Goal: Task Accomplishment & Management: Use online tool/utility

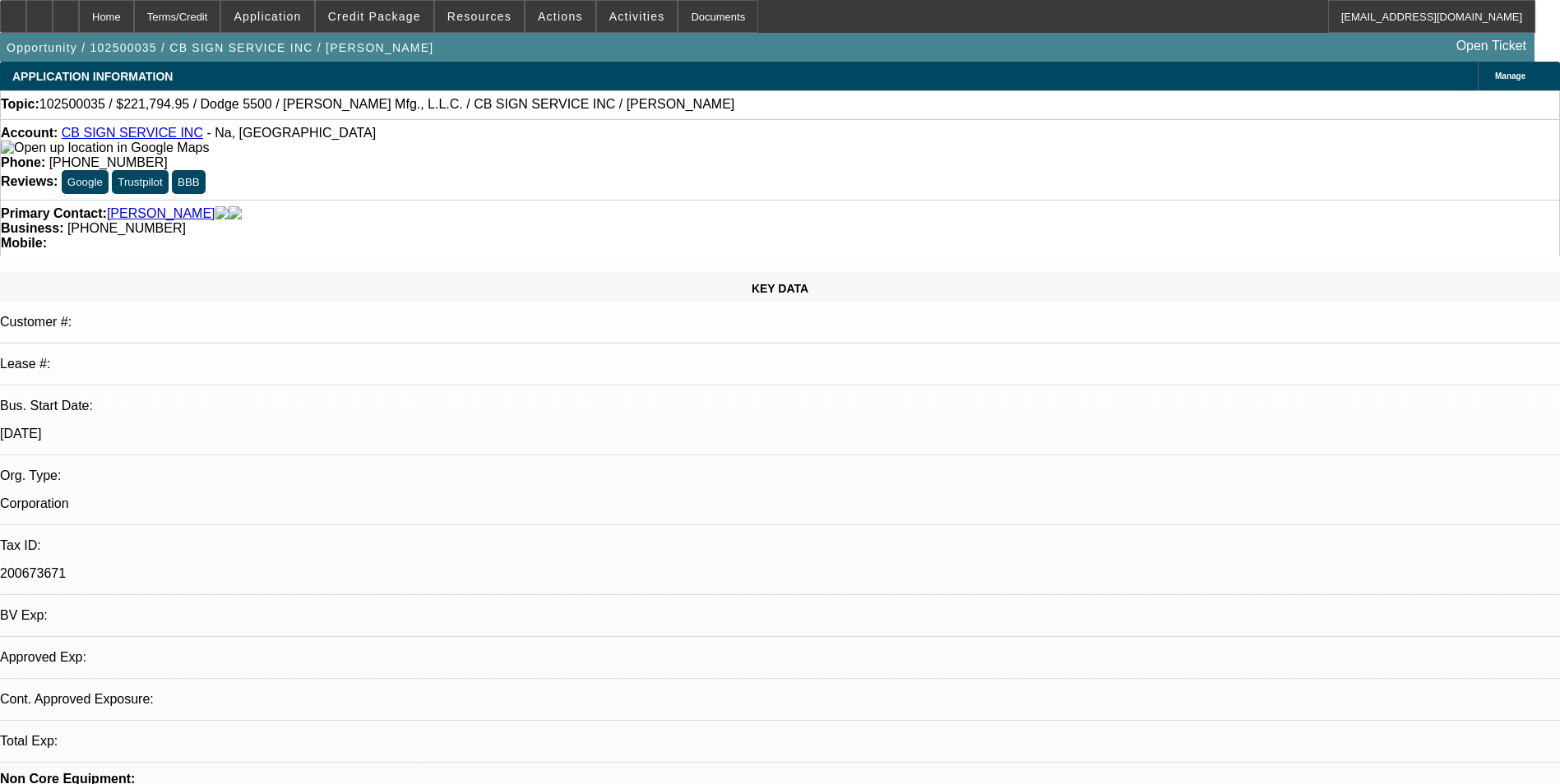
select select "0"
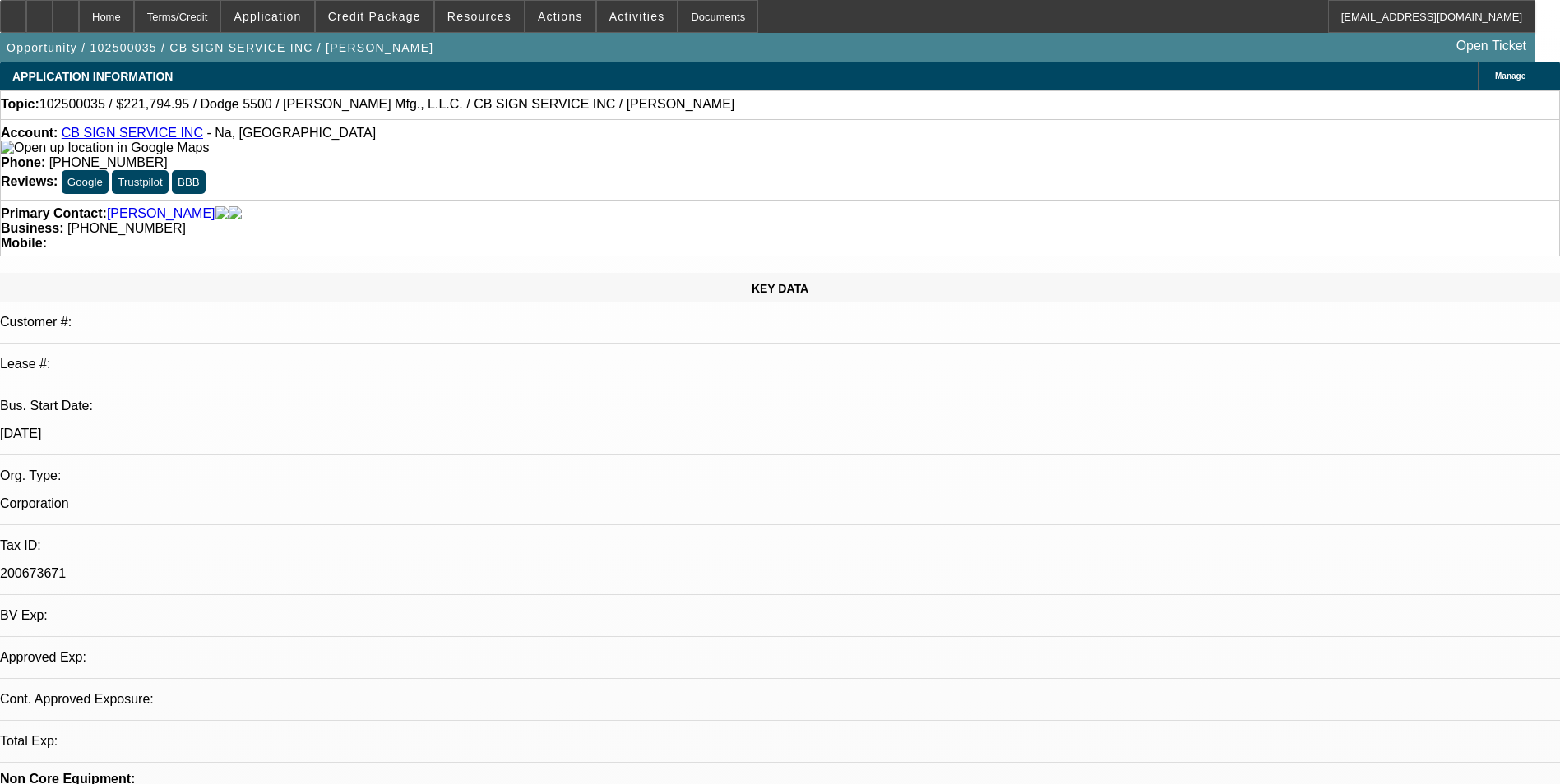
select select "0"
select select "1"
select select "3"
select select "6"
select select "1"
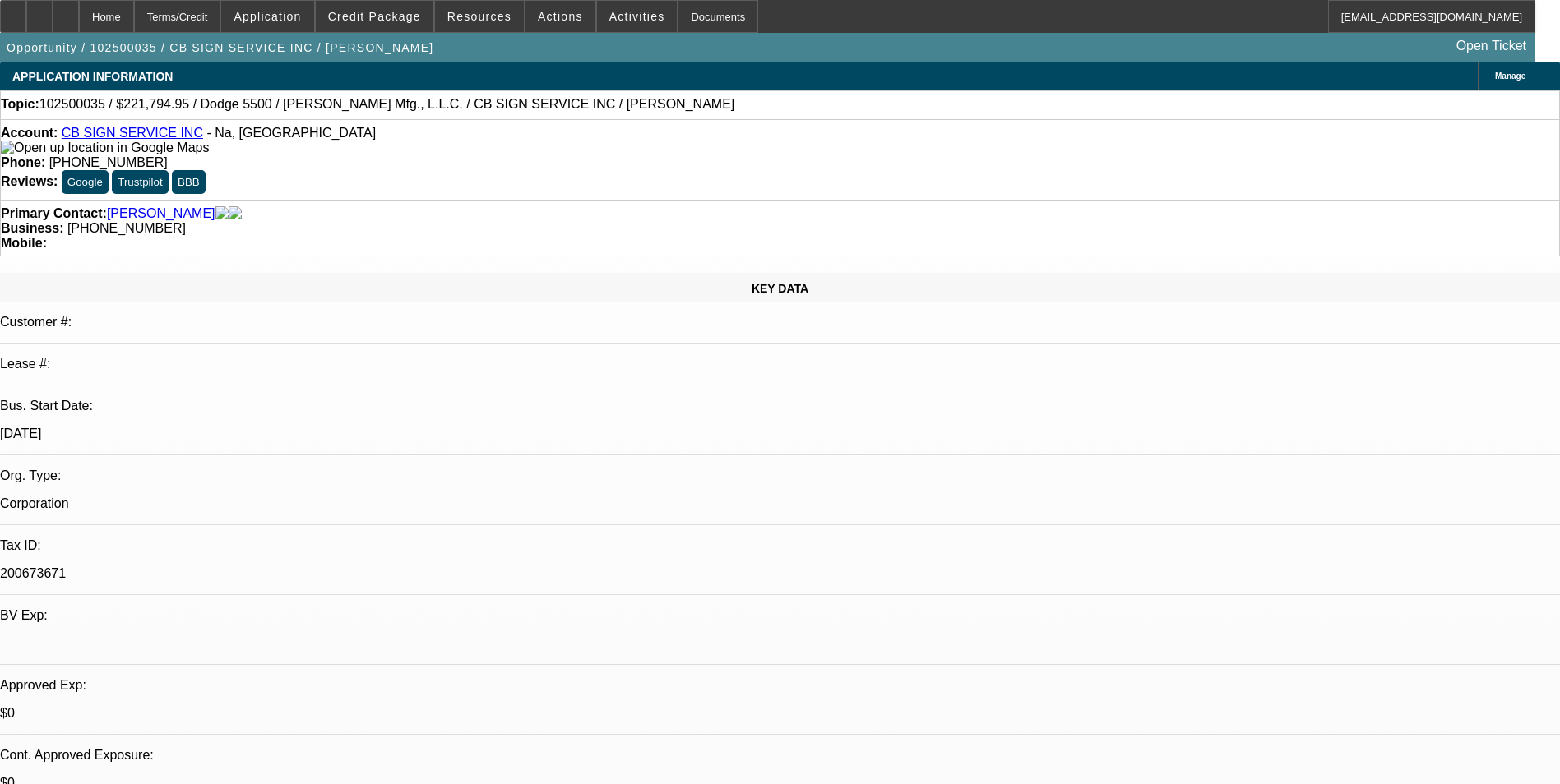
select select "3"
select select "6"
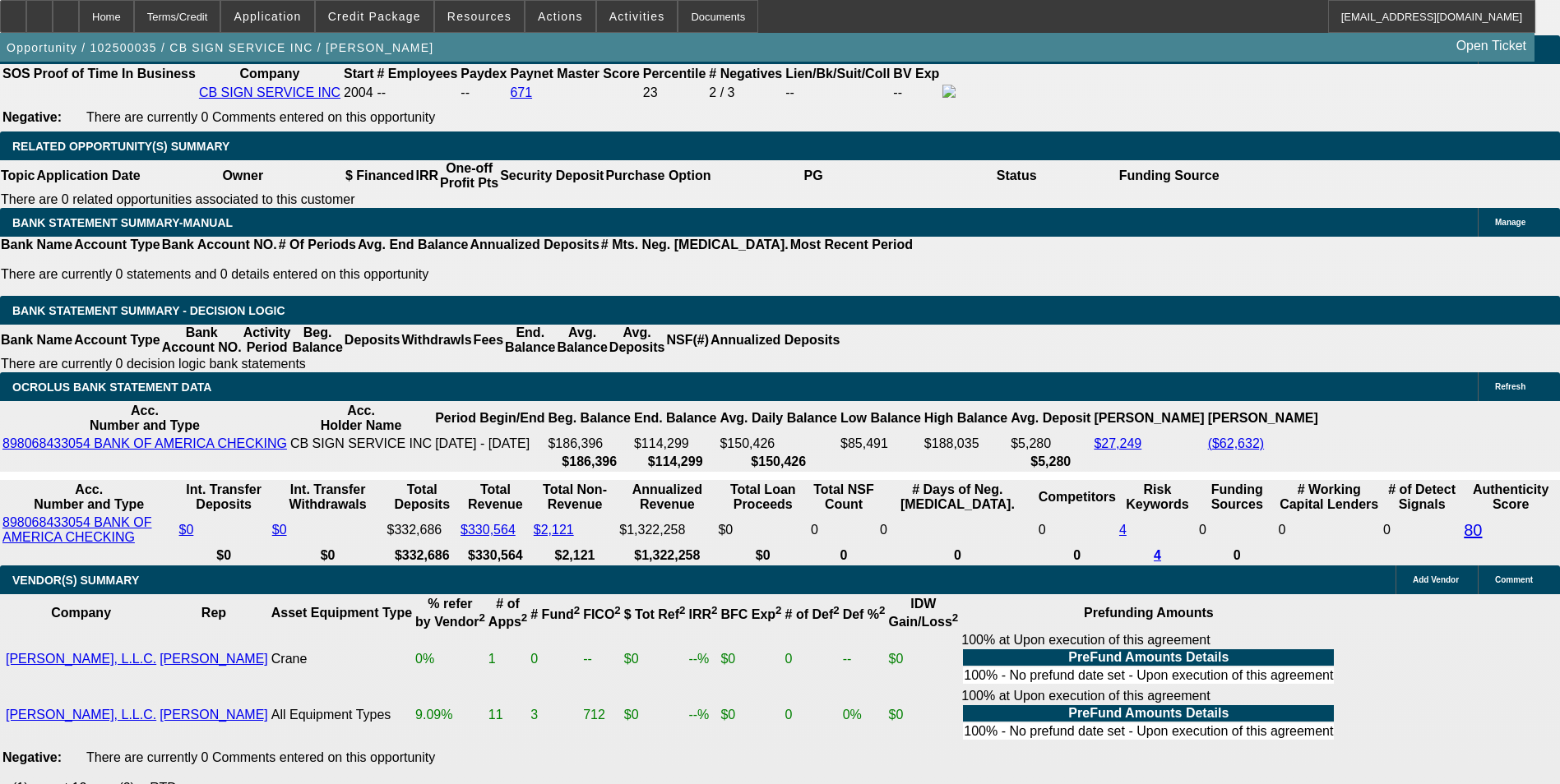
scroll to position [2664, 0]
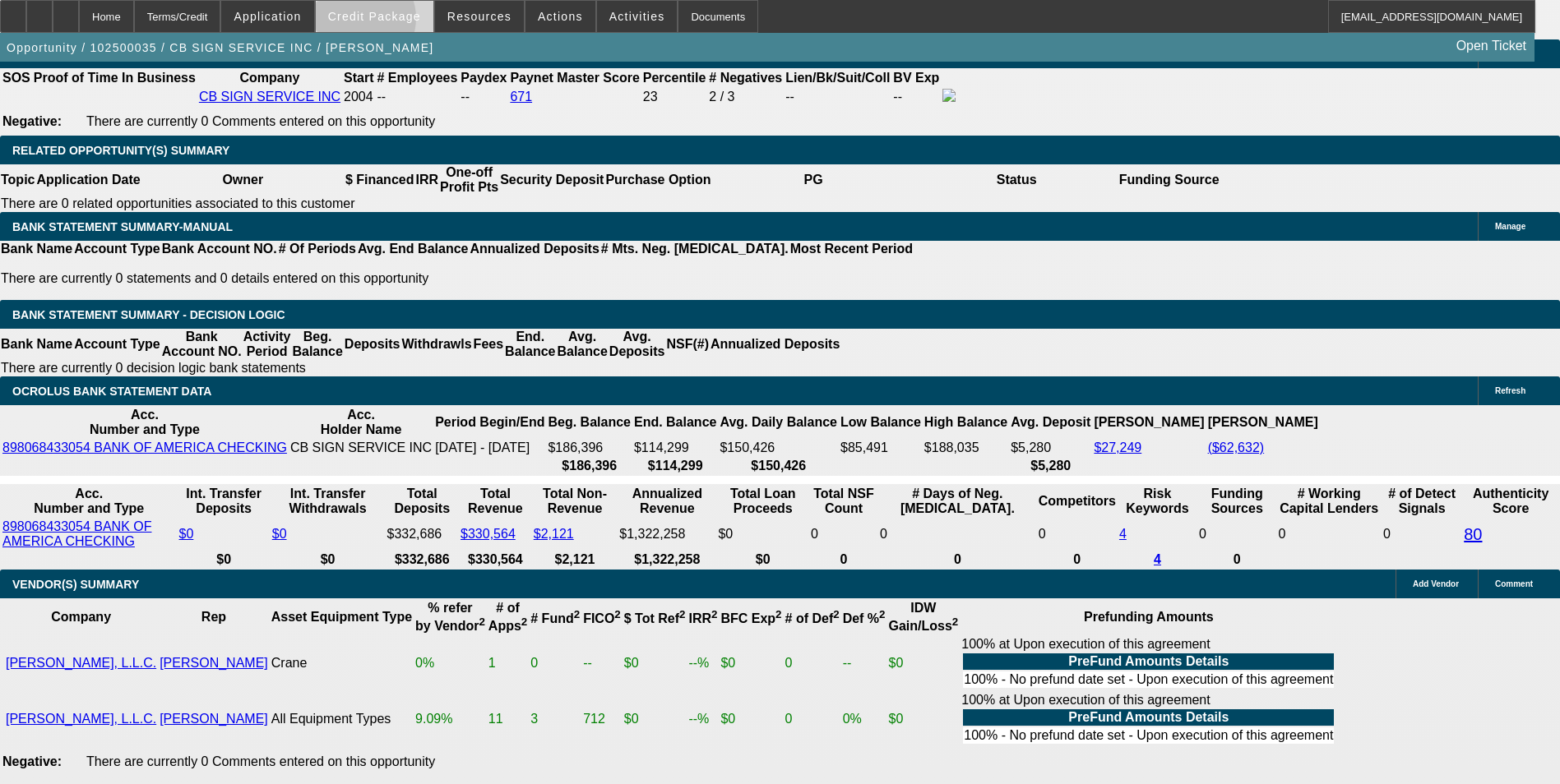
click at [382, 23] on span "Credit Package" at bounding box center [374, 17] width 93 height 13
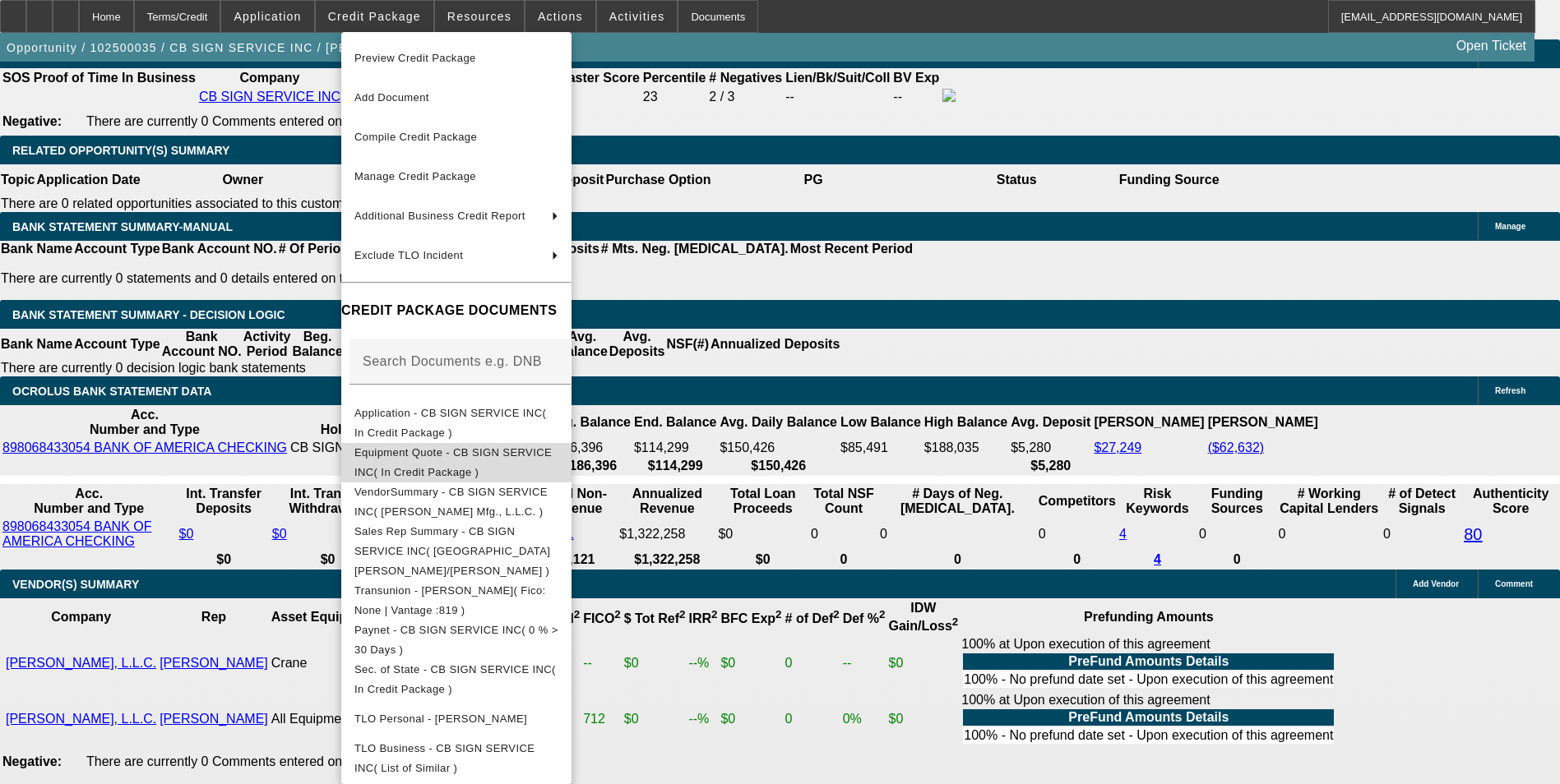
click at [443, 450] on span "Equipment Quote - CB SIGN SERVICE INC( In Credit Package )" at bounding box center [456, 463] width 204 height 39
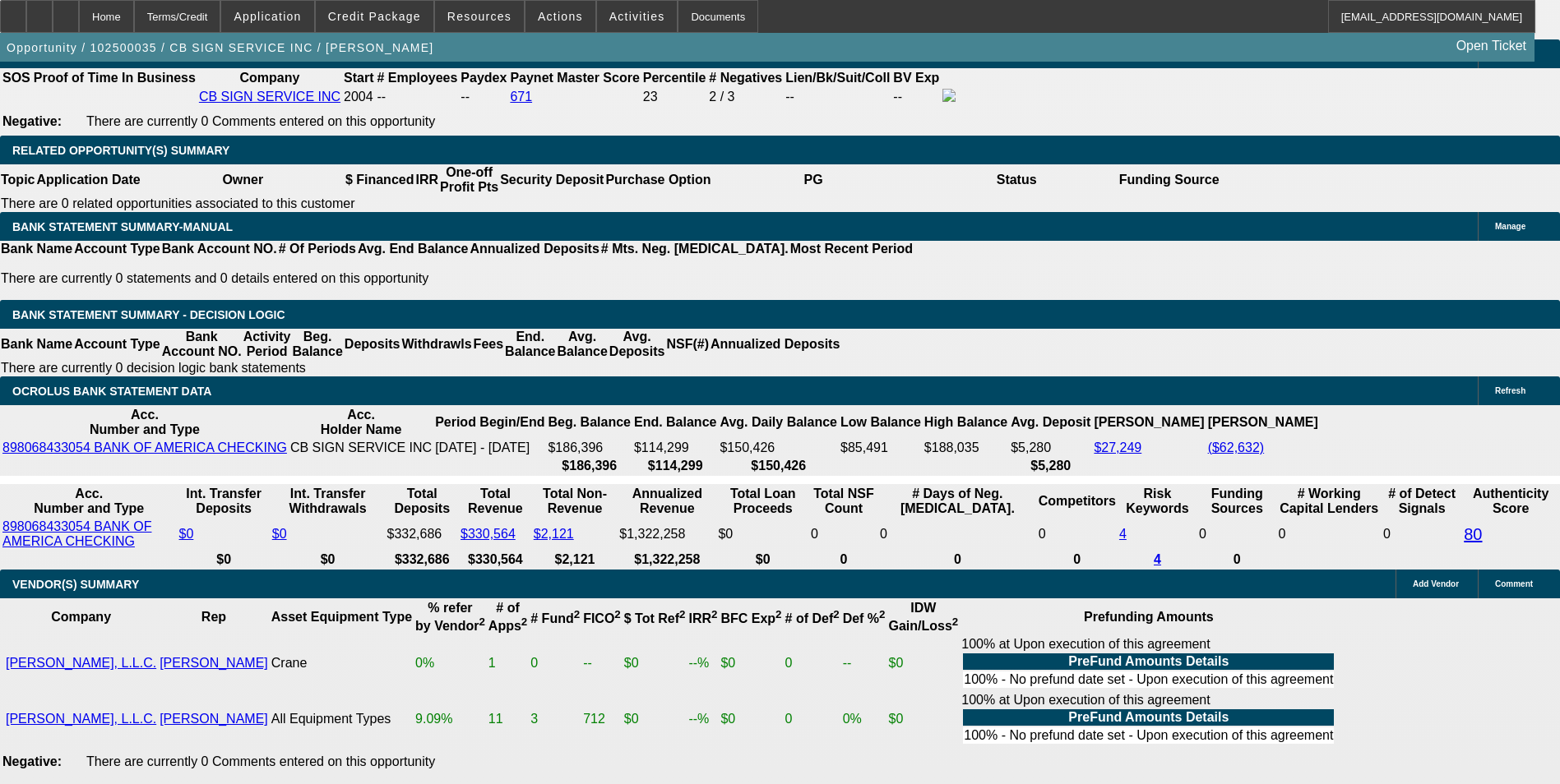
drag, startPoint x: 360, startPoint y: 310, endPoint x: 465, endPoint y: 294, distance: 106.2
type input "UNKNOWN"
type input "8"
type input "$3,456.94"
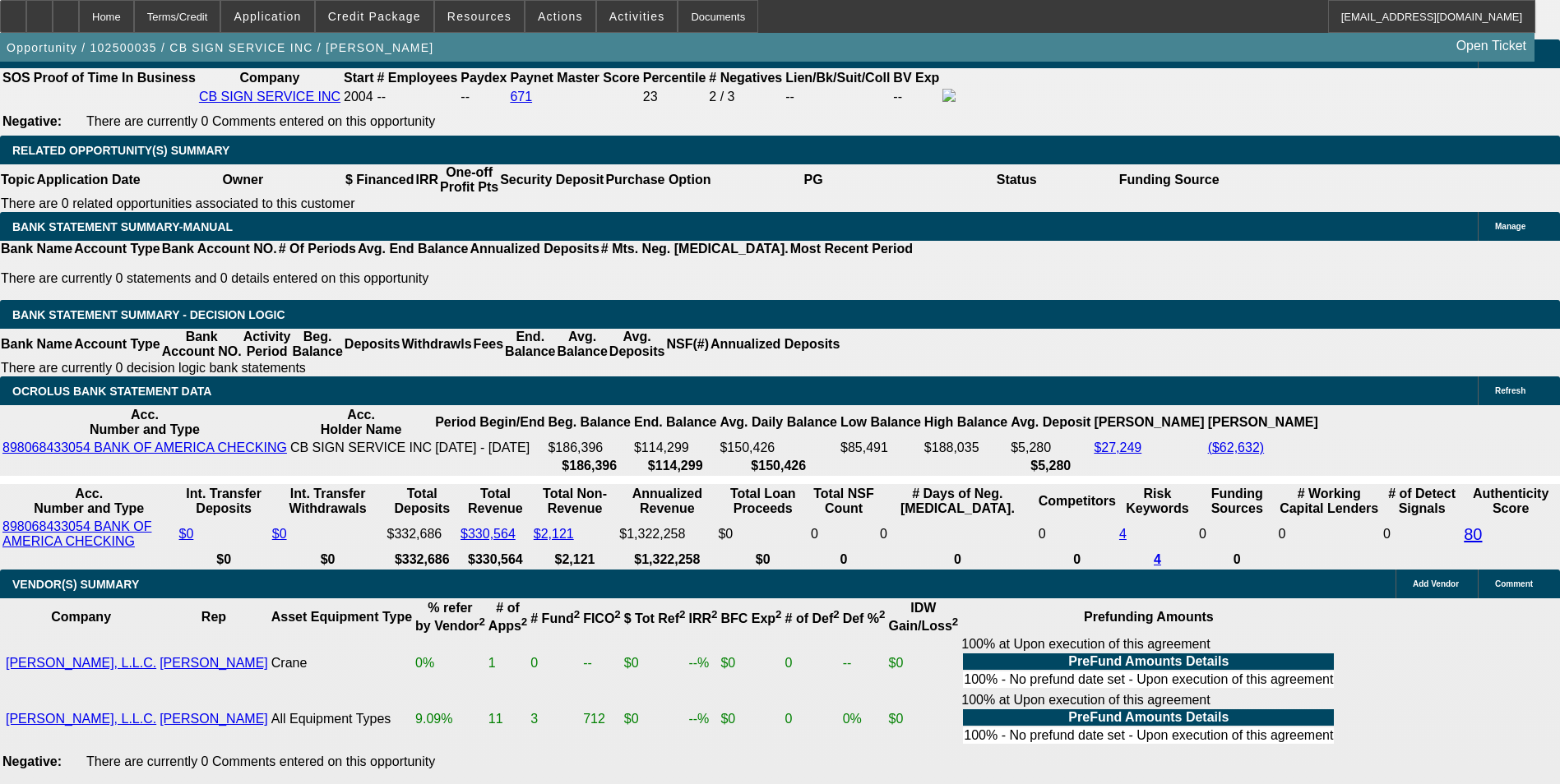
type input "8.7"
type input "$3,534.80"
type input "8.75"
type input "$3,540.40"
type input "8.75"
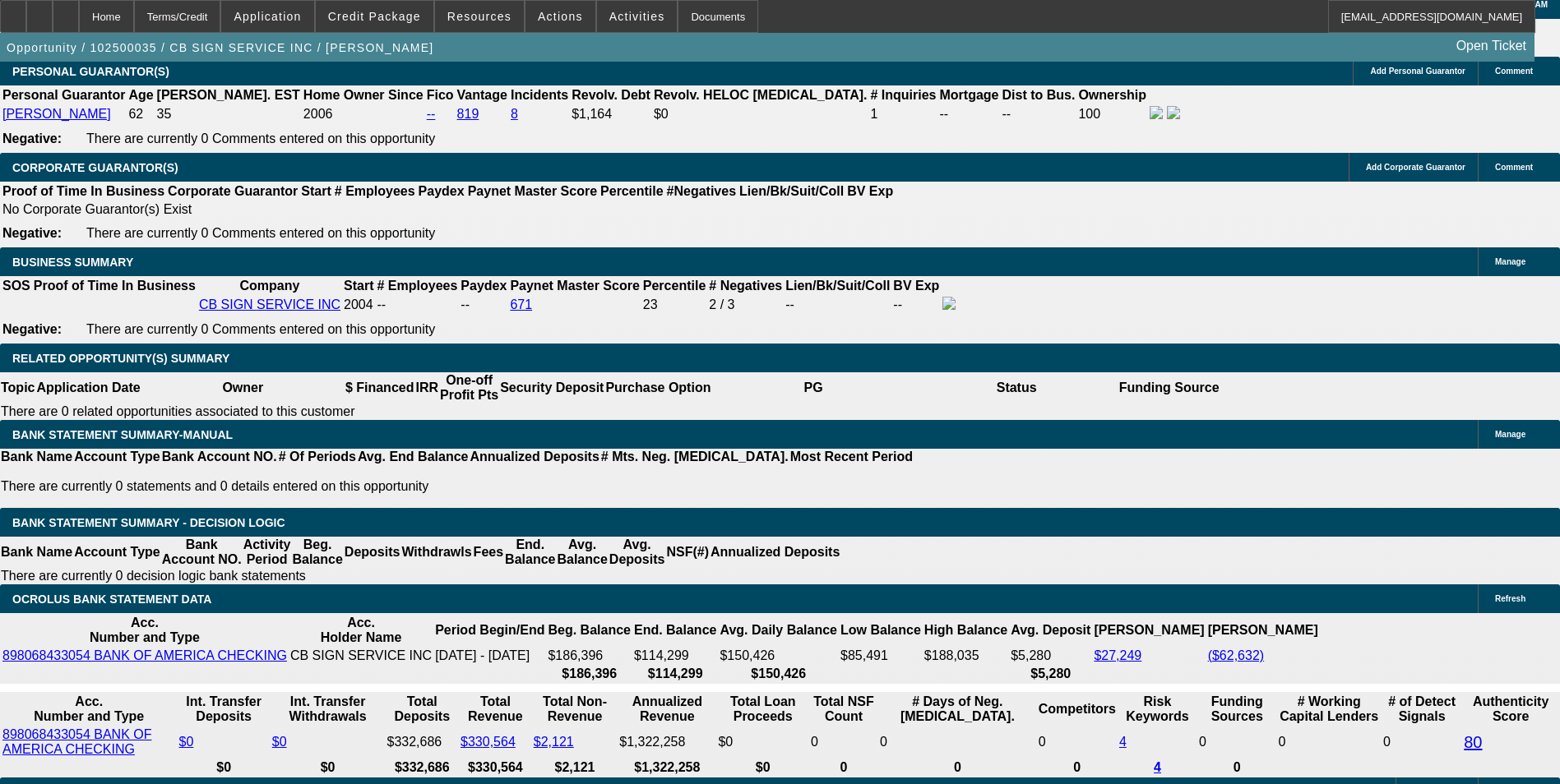
scroll to position [2417, 0]
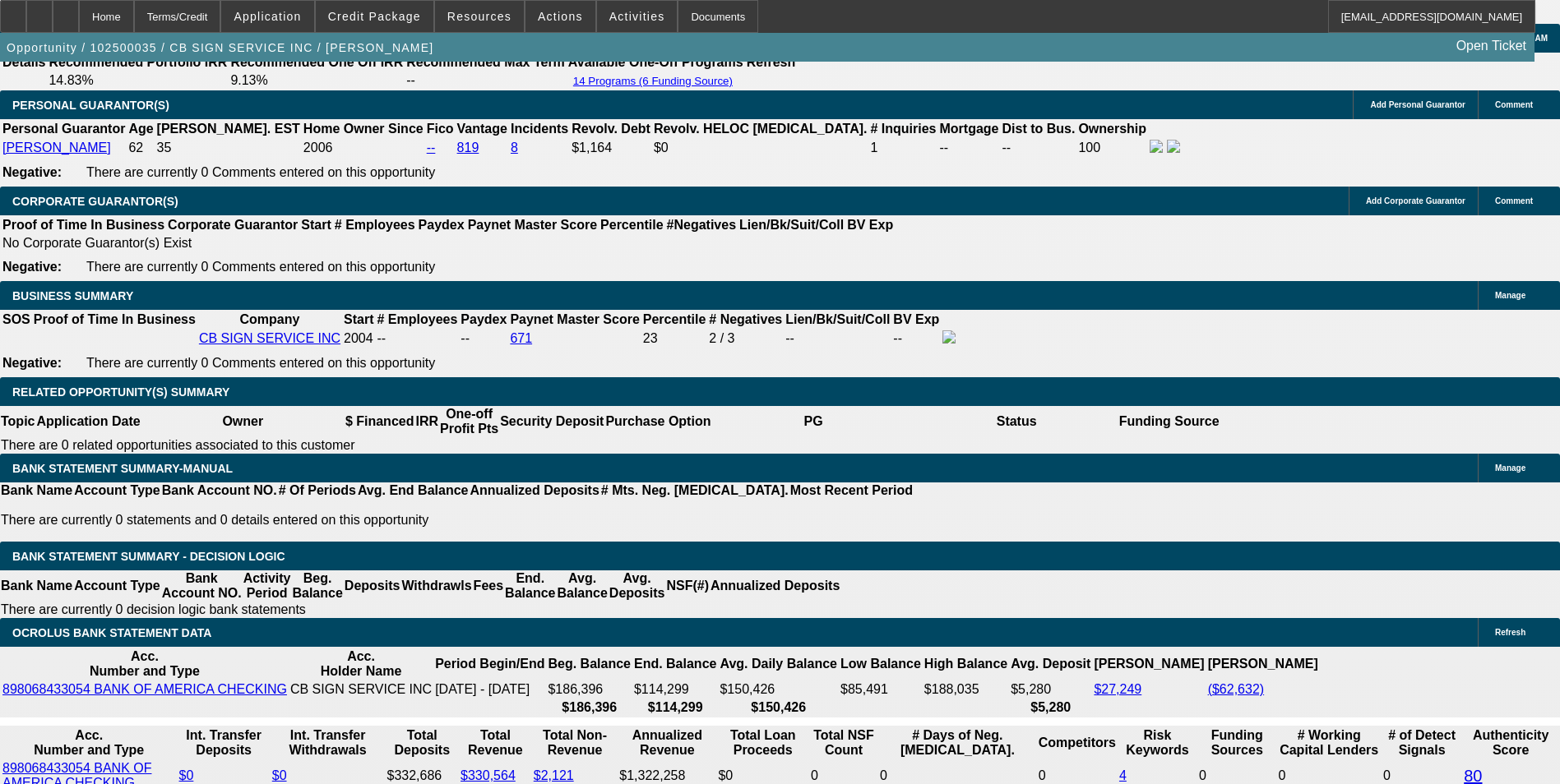
scroll to position [2581, 0]
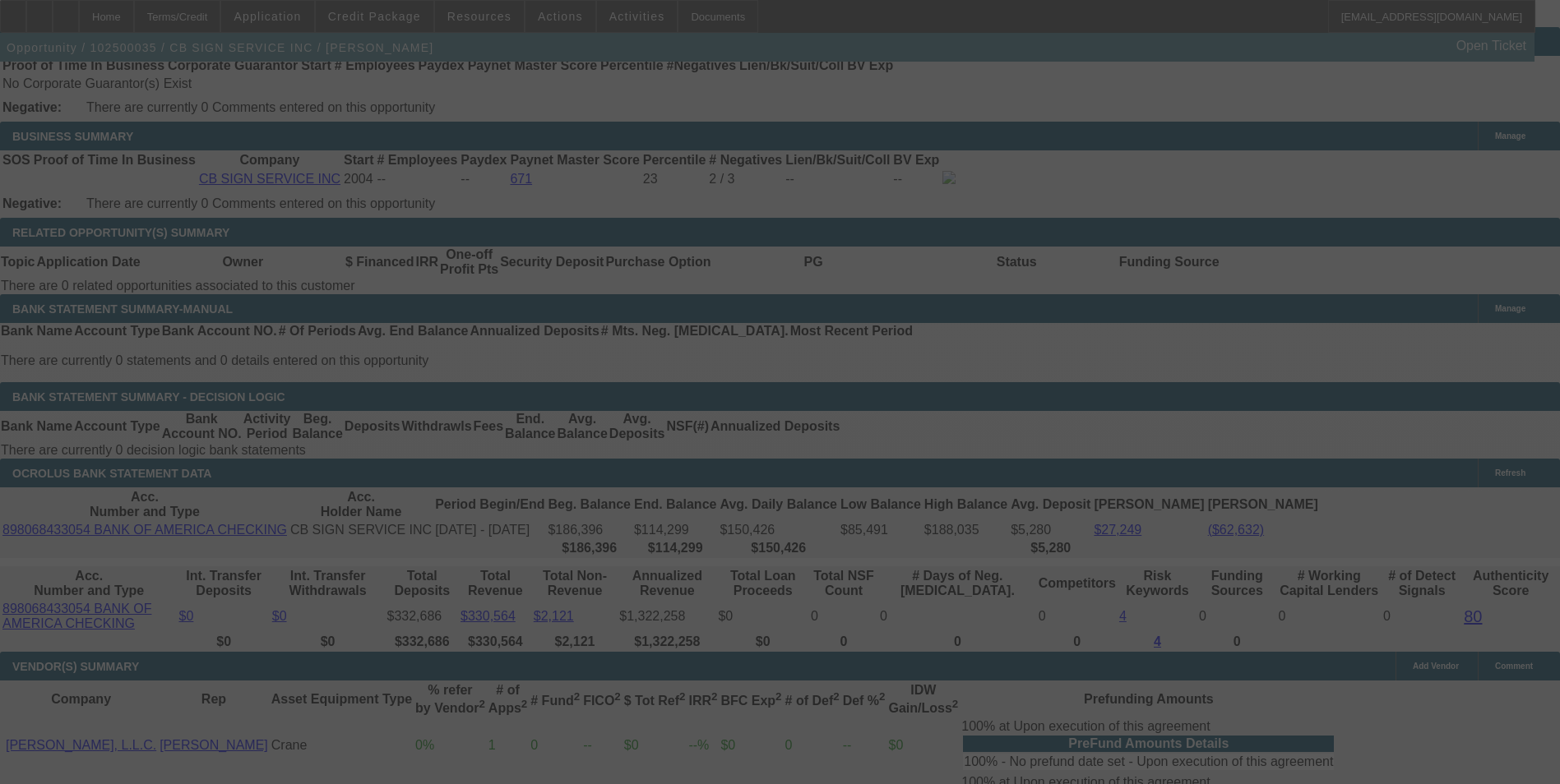
select select "0"
select select "3"
select select "0"
select select "6"
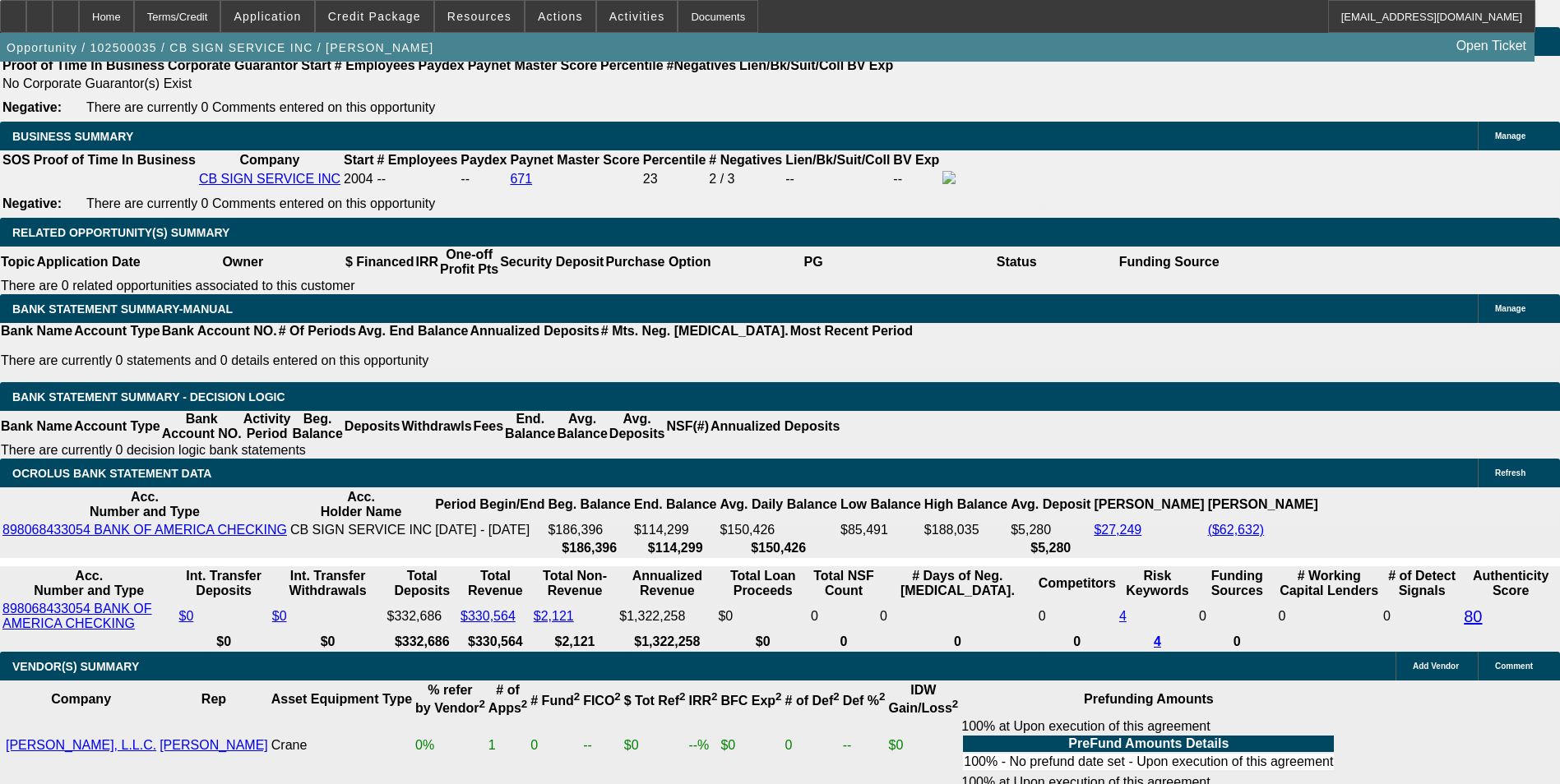
drag, startPoint x: 238, startPoint y: 392, endPoint x: 623, endPoint y: 340, distance: 388.5
type input "35"
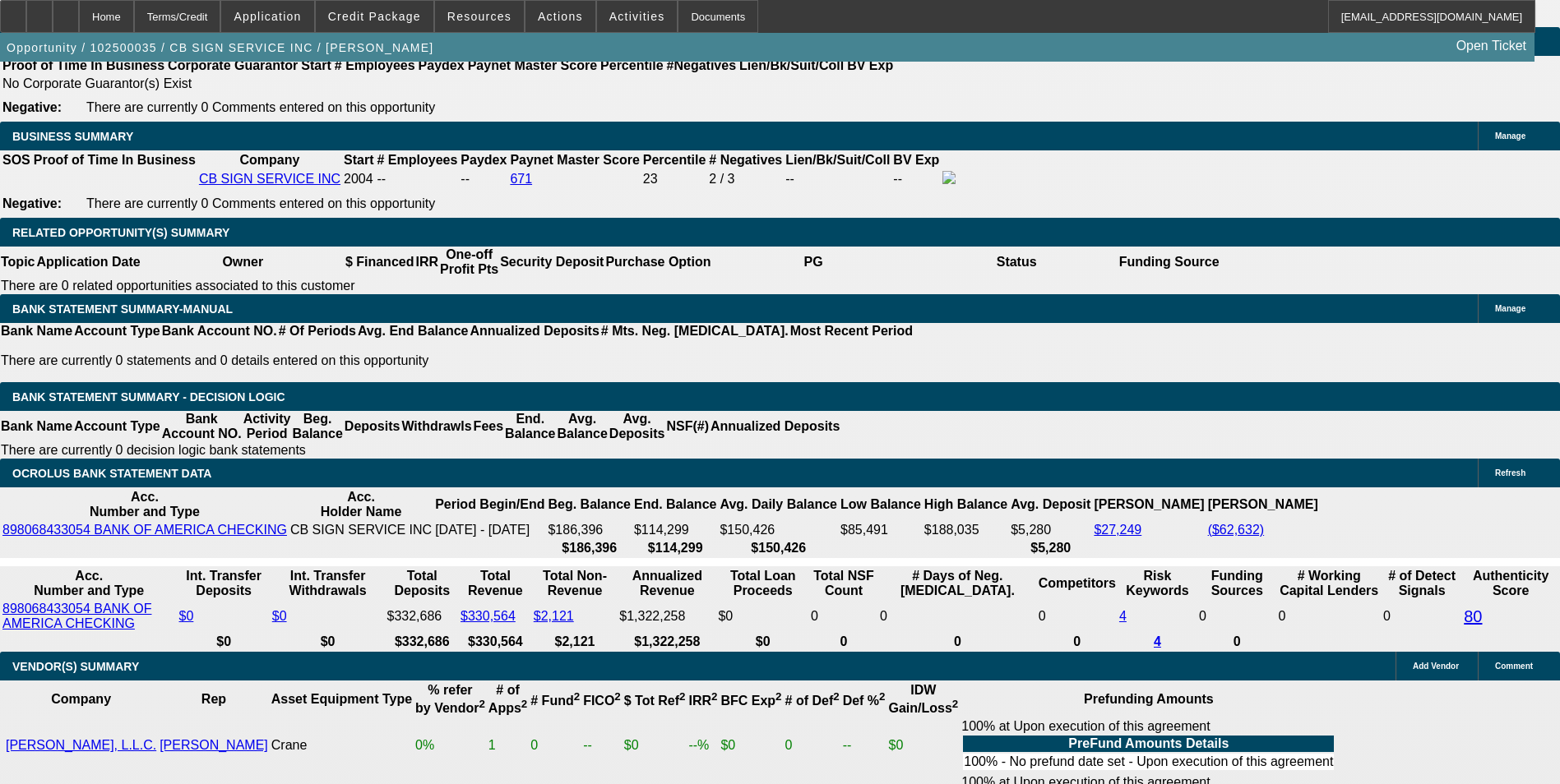
type input "UNKNOWN"
type input "3538"
type input "8.7"
type input "$3,538.67"
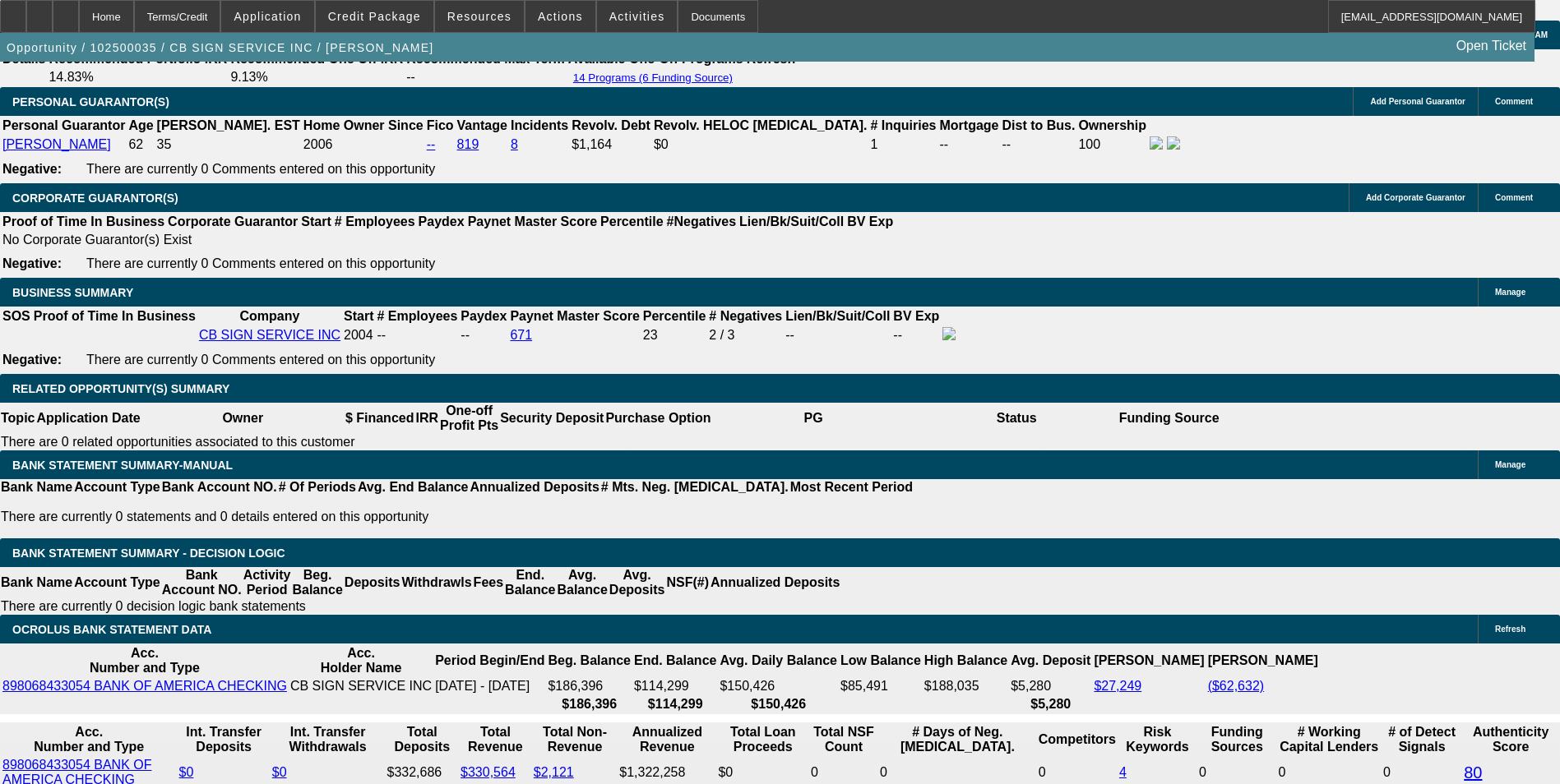
scroll to position [2334, 0]
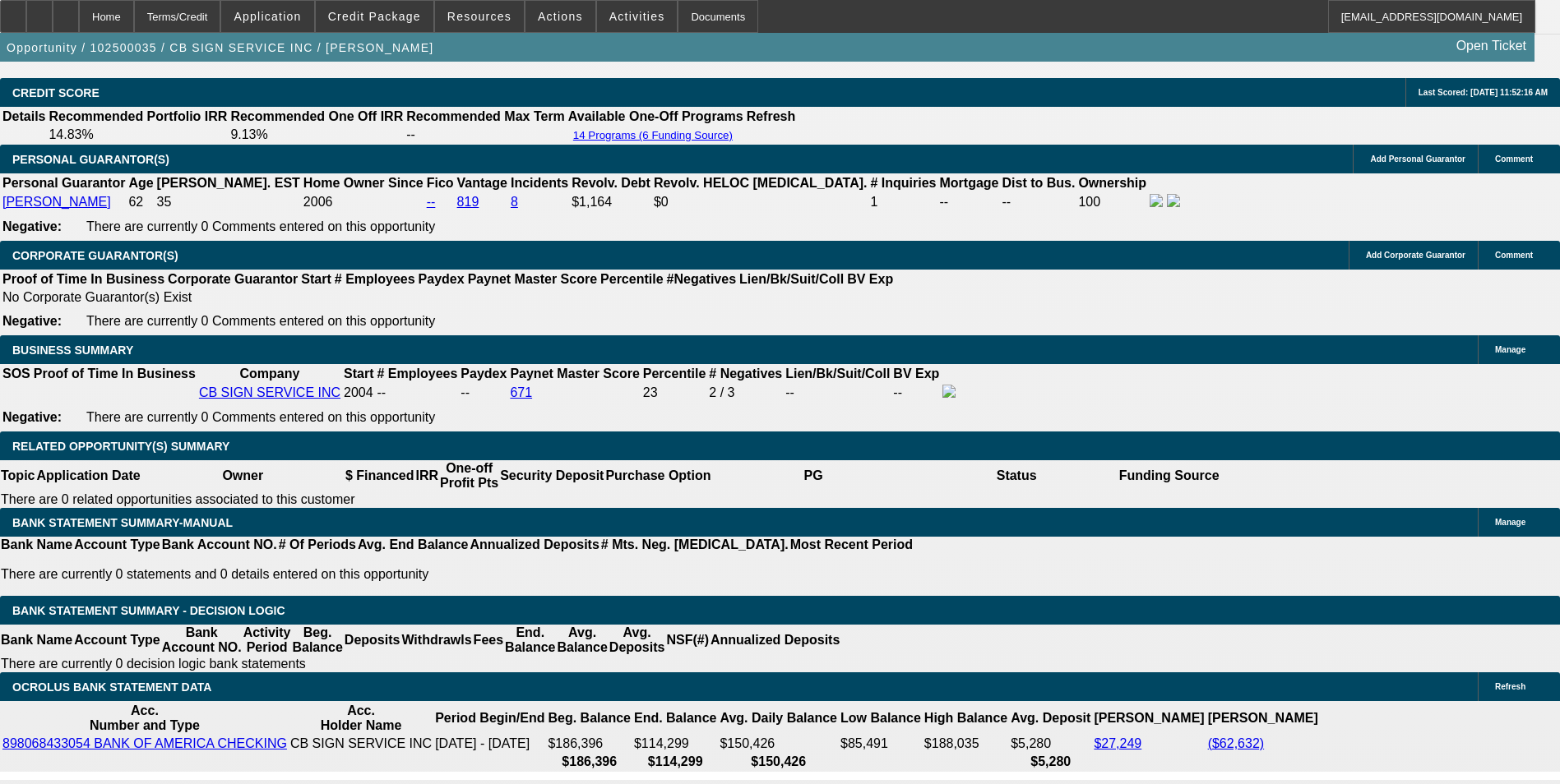
scroll to position [2581, 0]
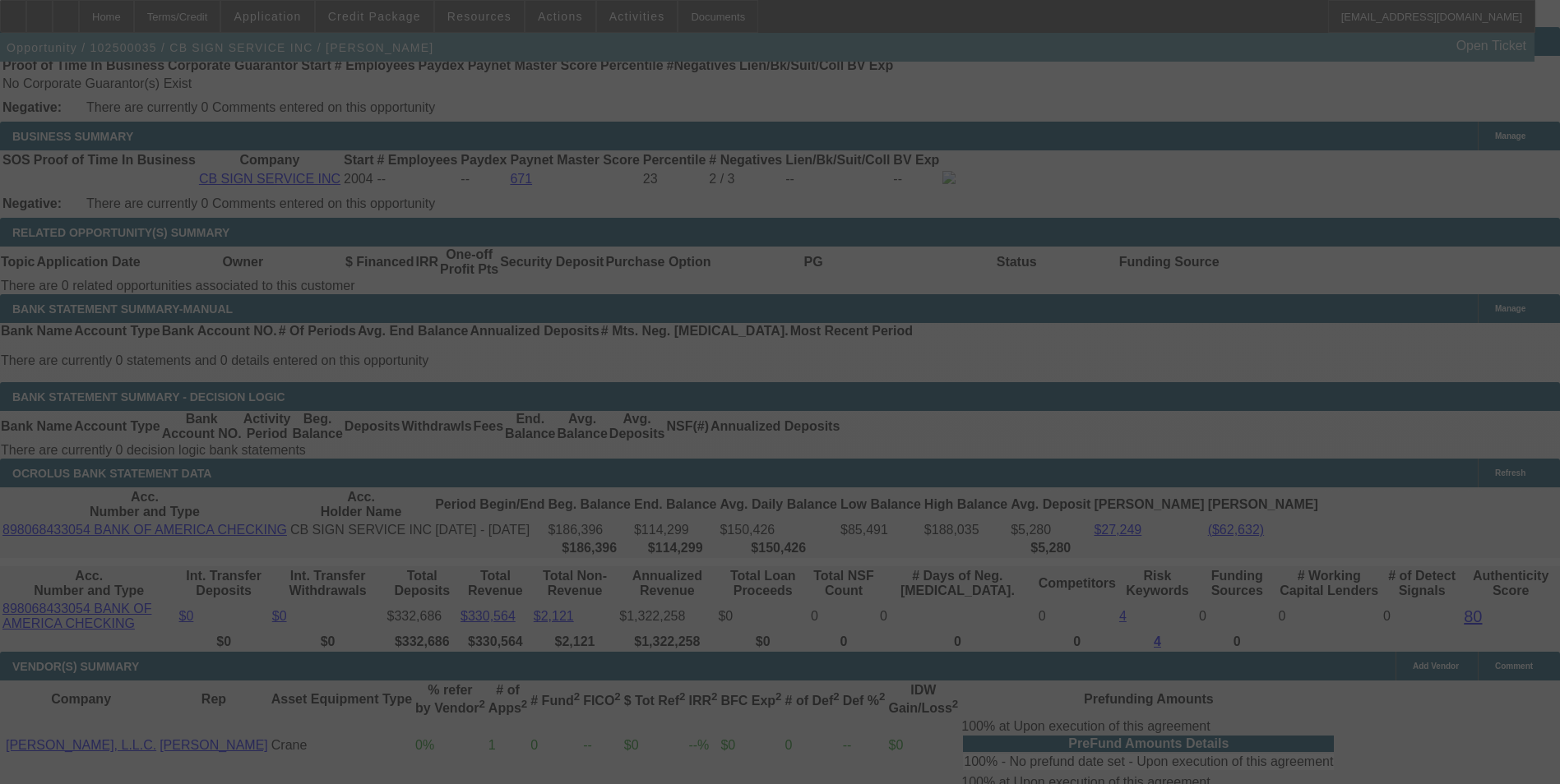
select select "0"
select select "3"
select select "0"
select select "6"
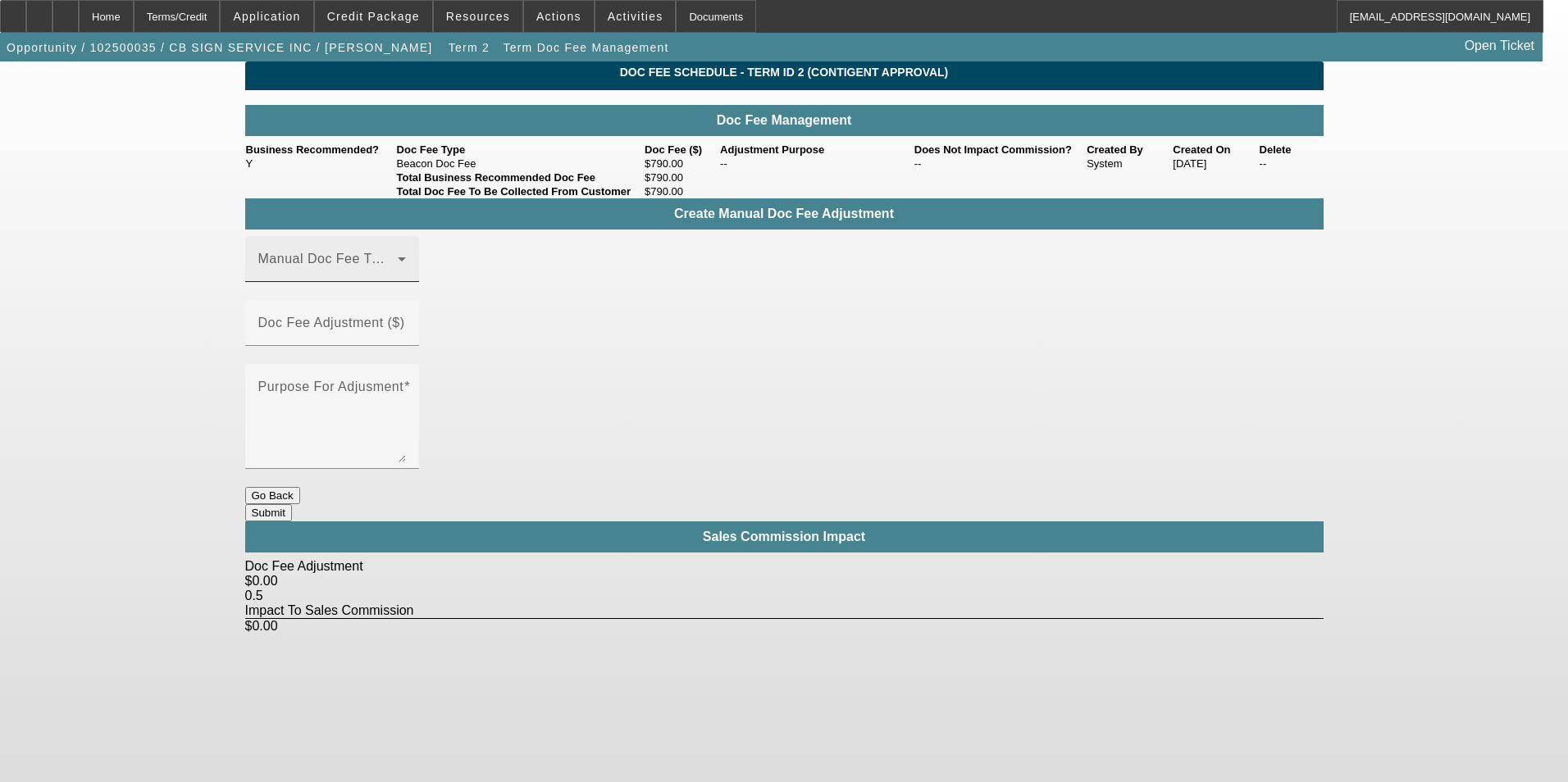
click at [346, 275] on span at bounding box center [328, 265] width 140 height 20
click at [346, 363] on span "Beacon Doc Fee" at bounding box center [311, 365] width 103 height 20
click at [419, 324] on div "Doc Fee Adjustment ($)" at bounding box center [333, 322] width 174 height 46
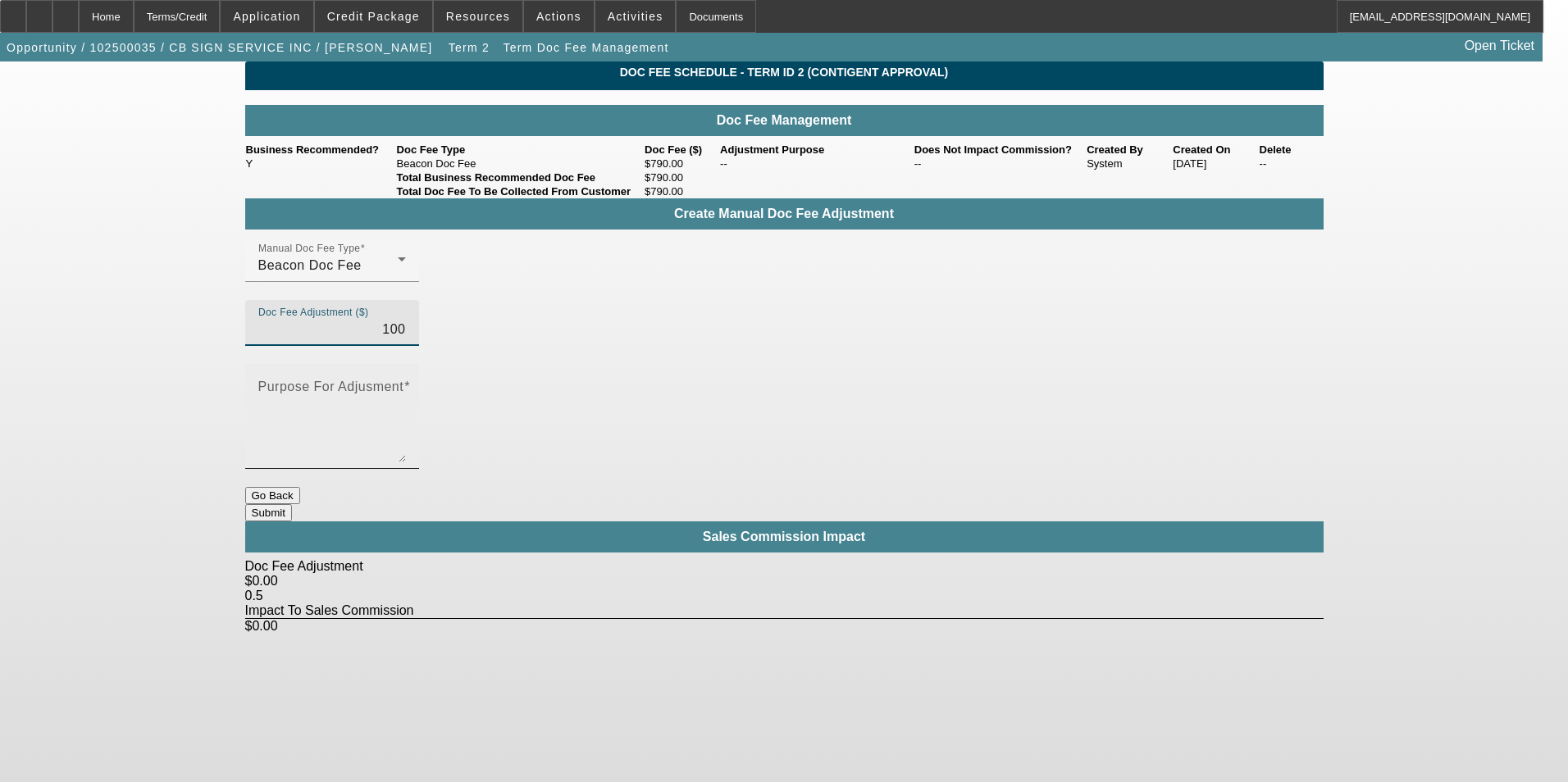
type input "$100.00"
click at [405, 379] on mat-label "Purpose For Adjusment" at bounding box center [332, 386] width 146 height 14
click at [406, 384] on textarea "Purpose For Adjusment" at bounding box center [333, 423] width 148 height 79
type textarea "-"
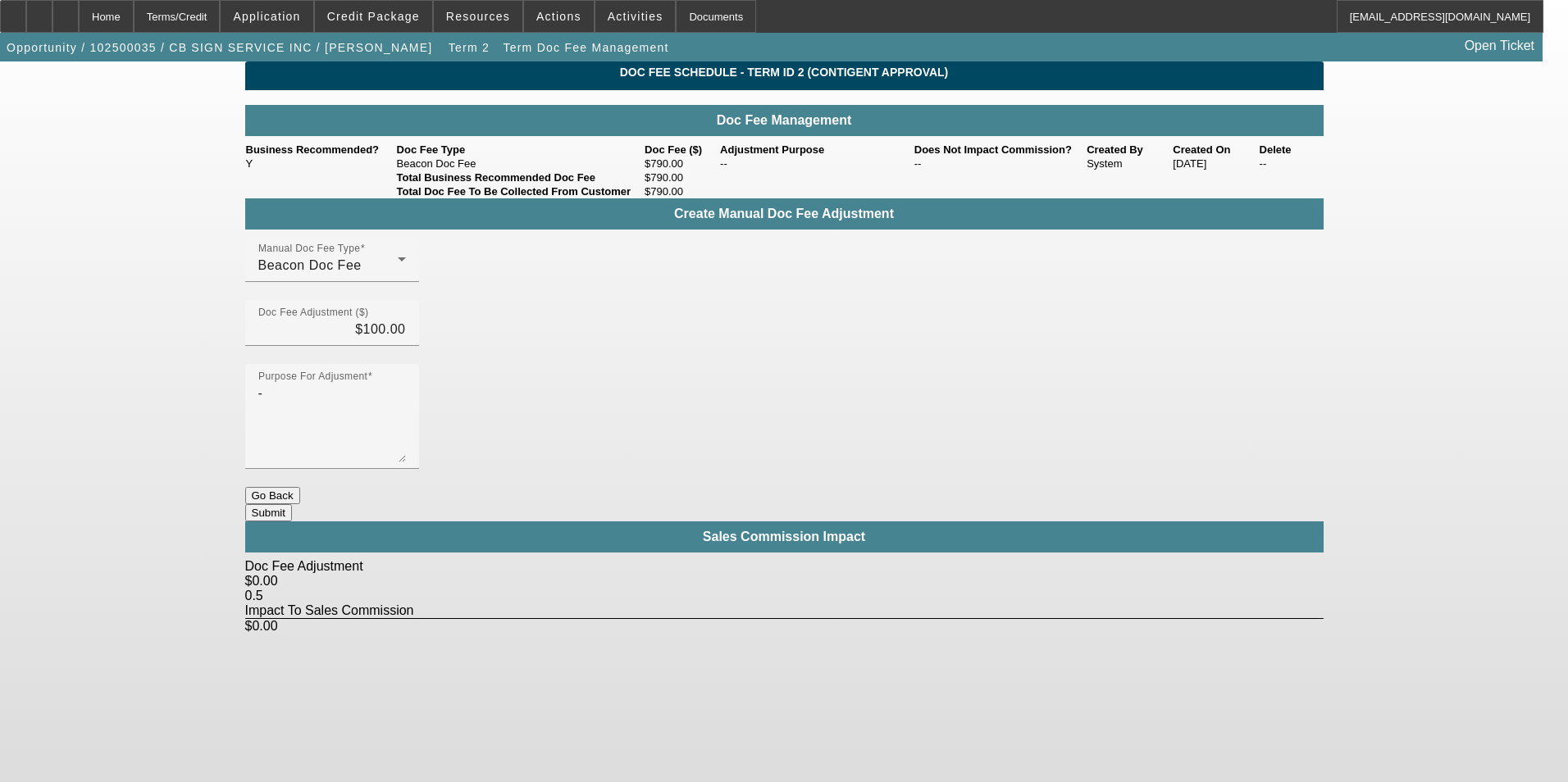
click at [292, 504] on button "Submit" at bounding box center [269, 512] width 47 height 17
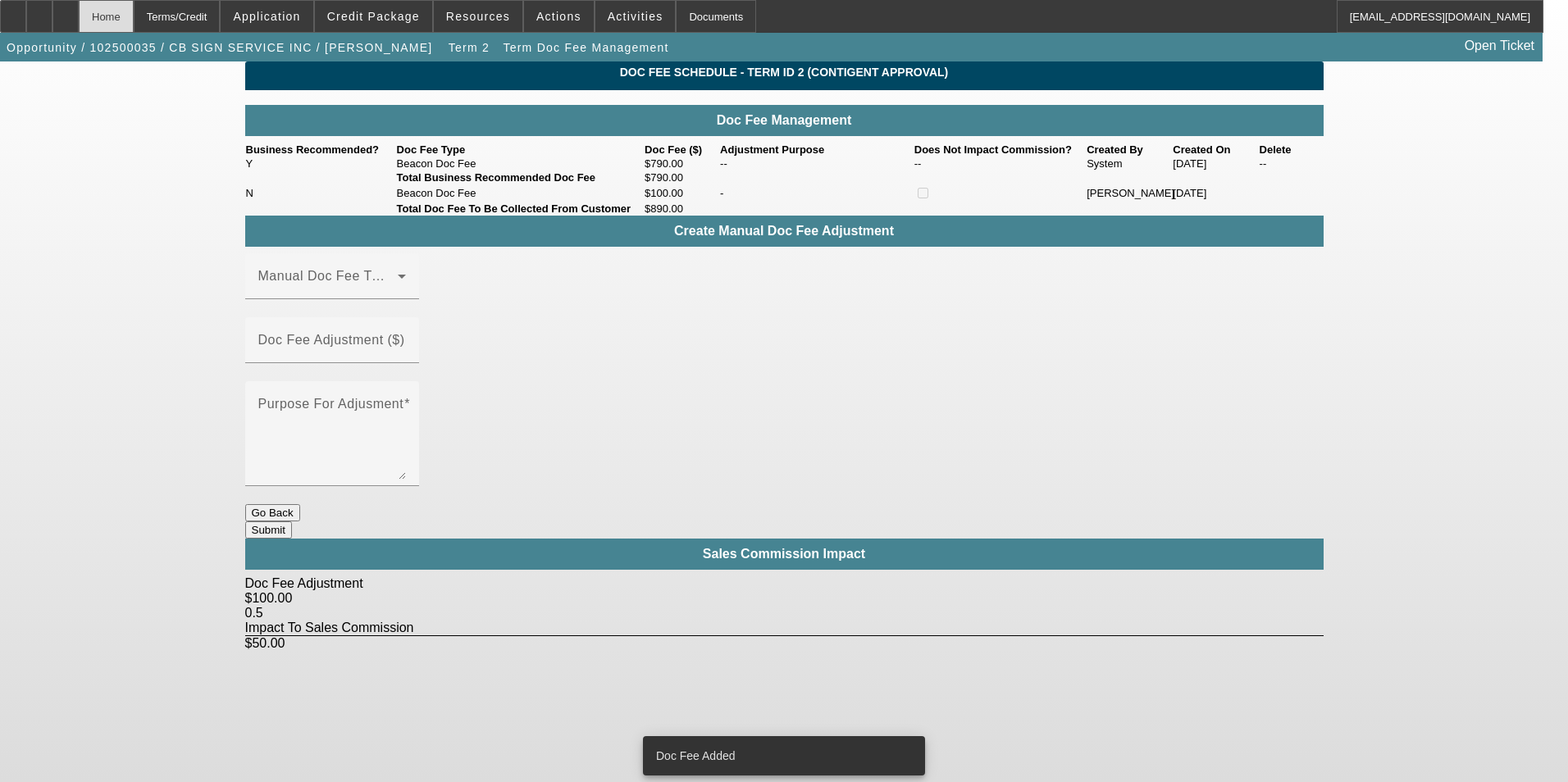
click at [134, 26] on div "Home" at bounding box center [106, 16] width 55 height 33
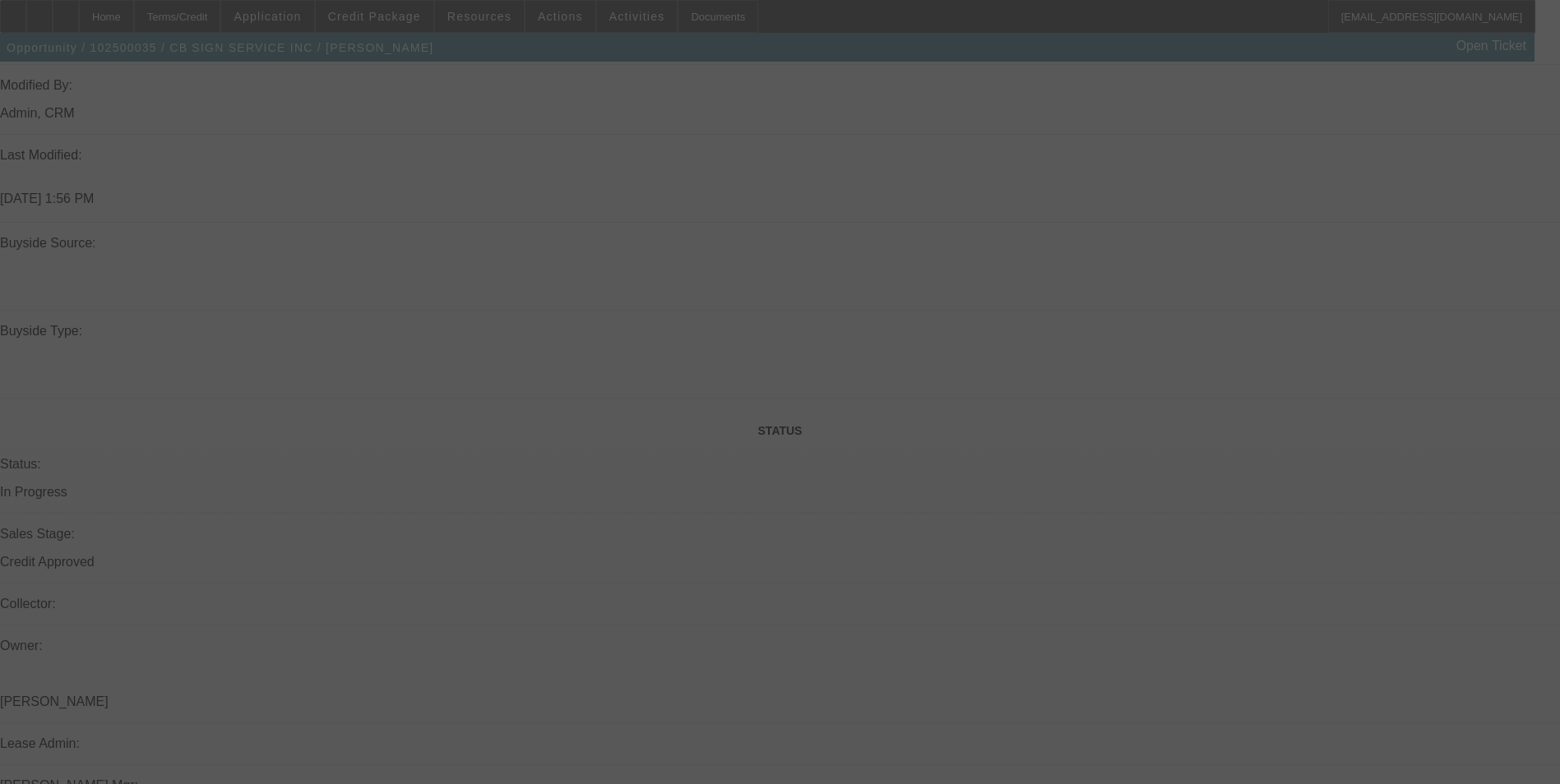
scroll to position [1307, 0]
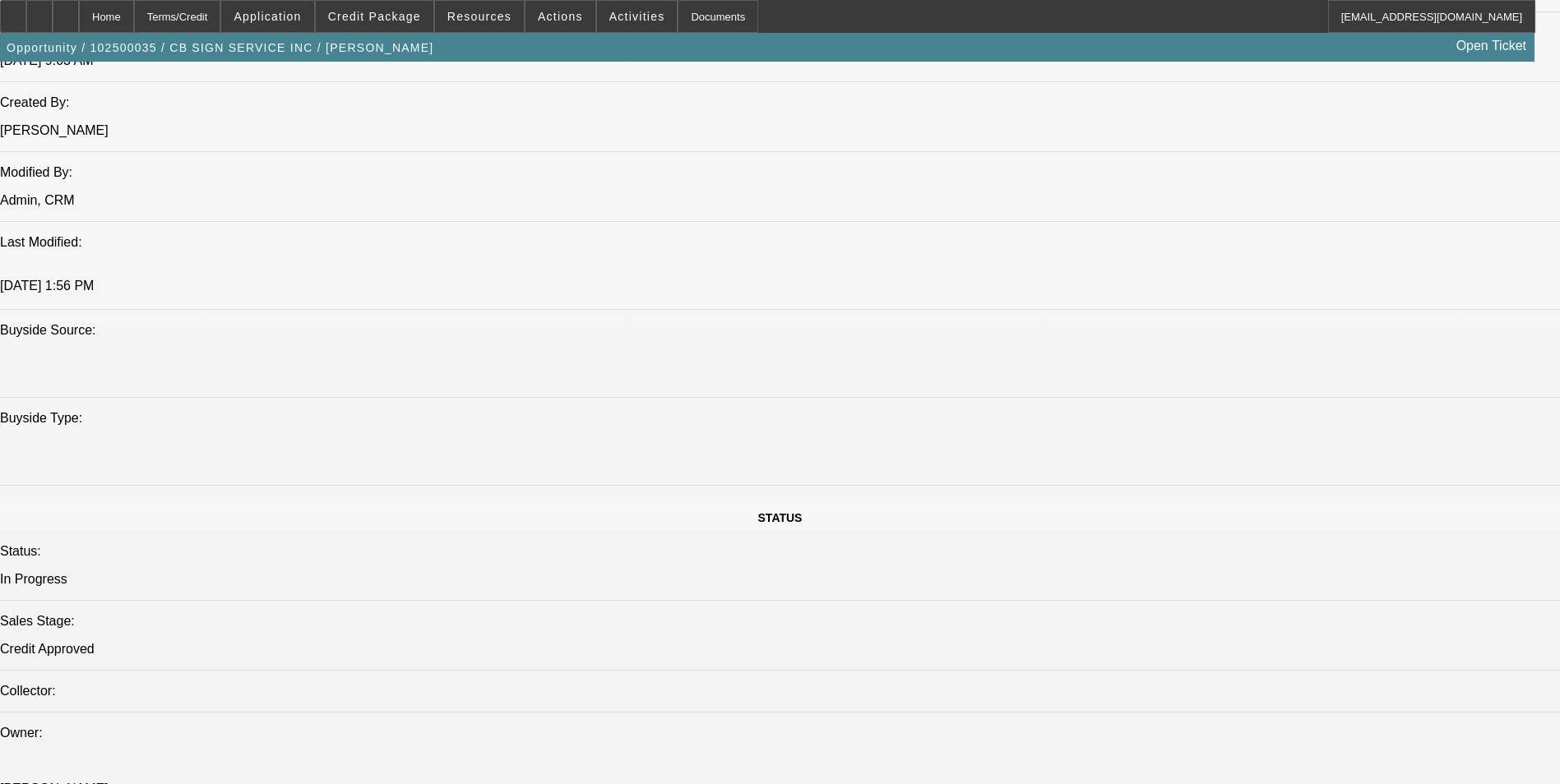
select select "0"
select select "3"
select select "0"
select select "6"
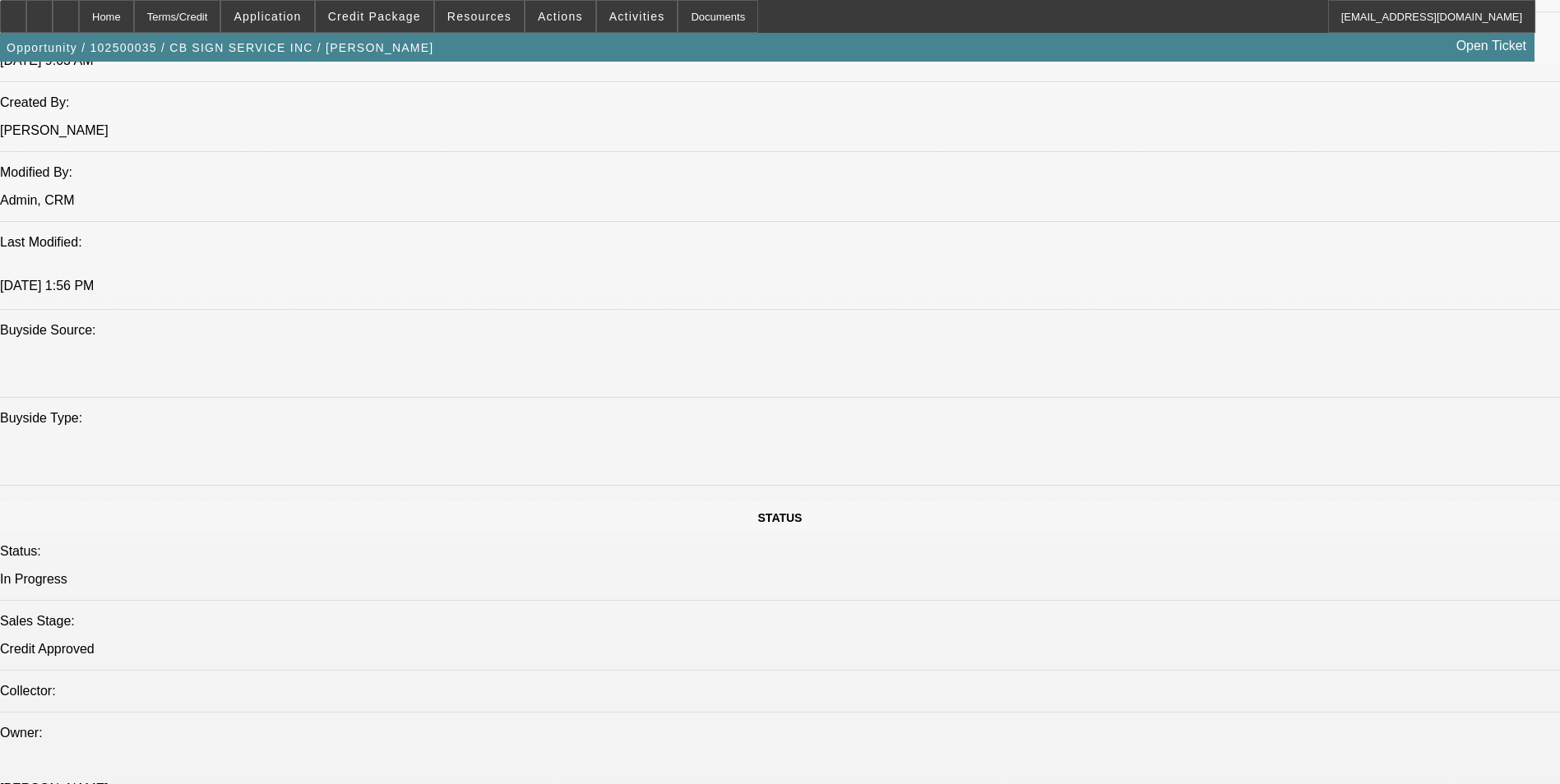
select select "0"
select select "3"
select select "0"
select select "6"
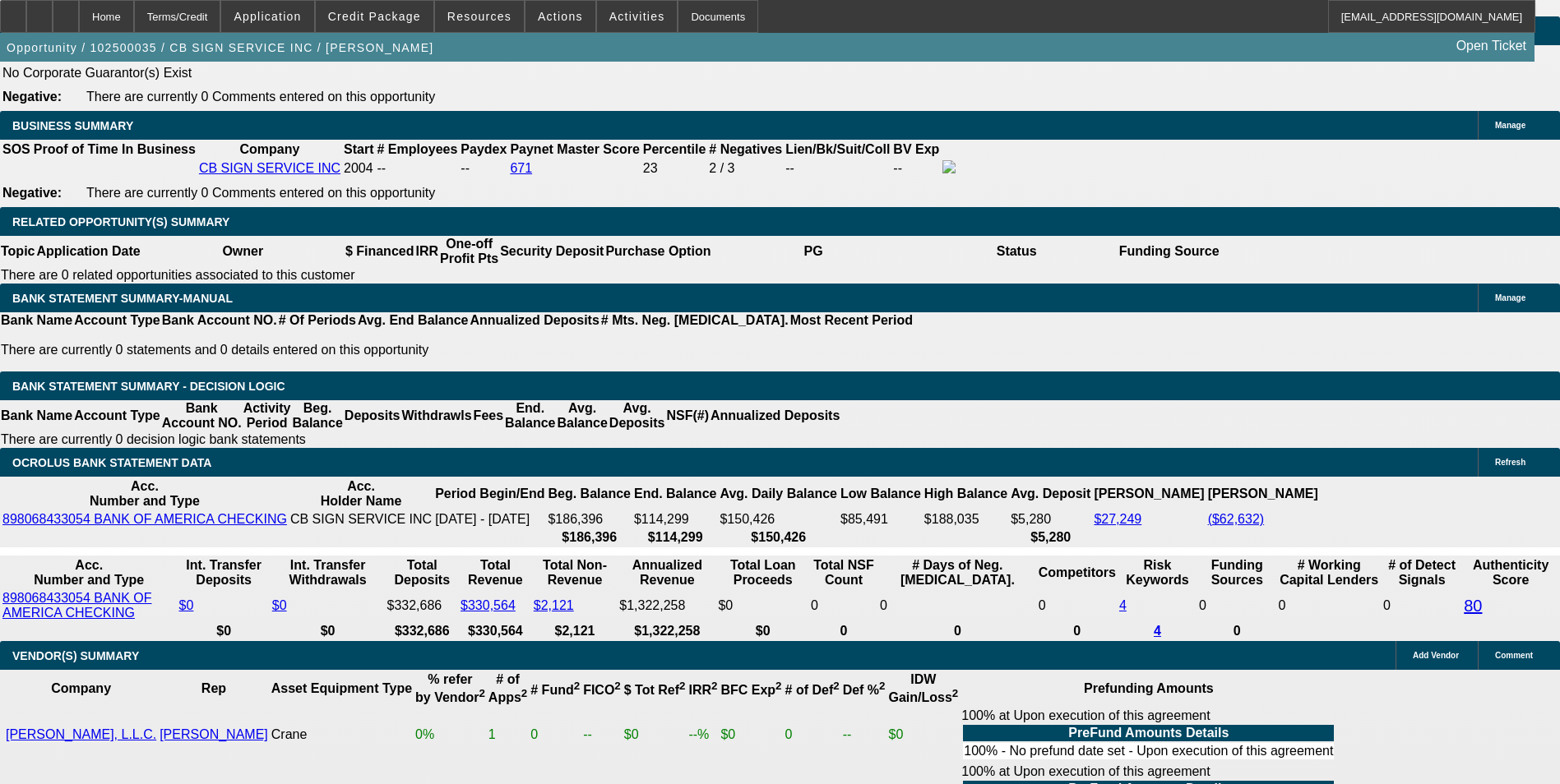
scroll to position [2686, 0]
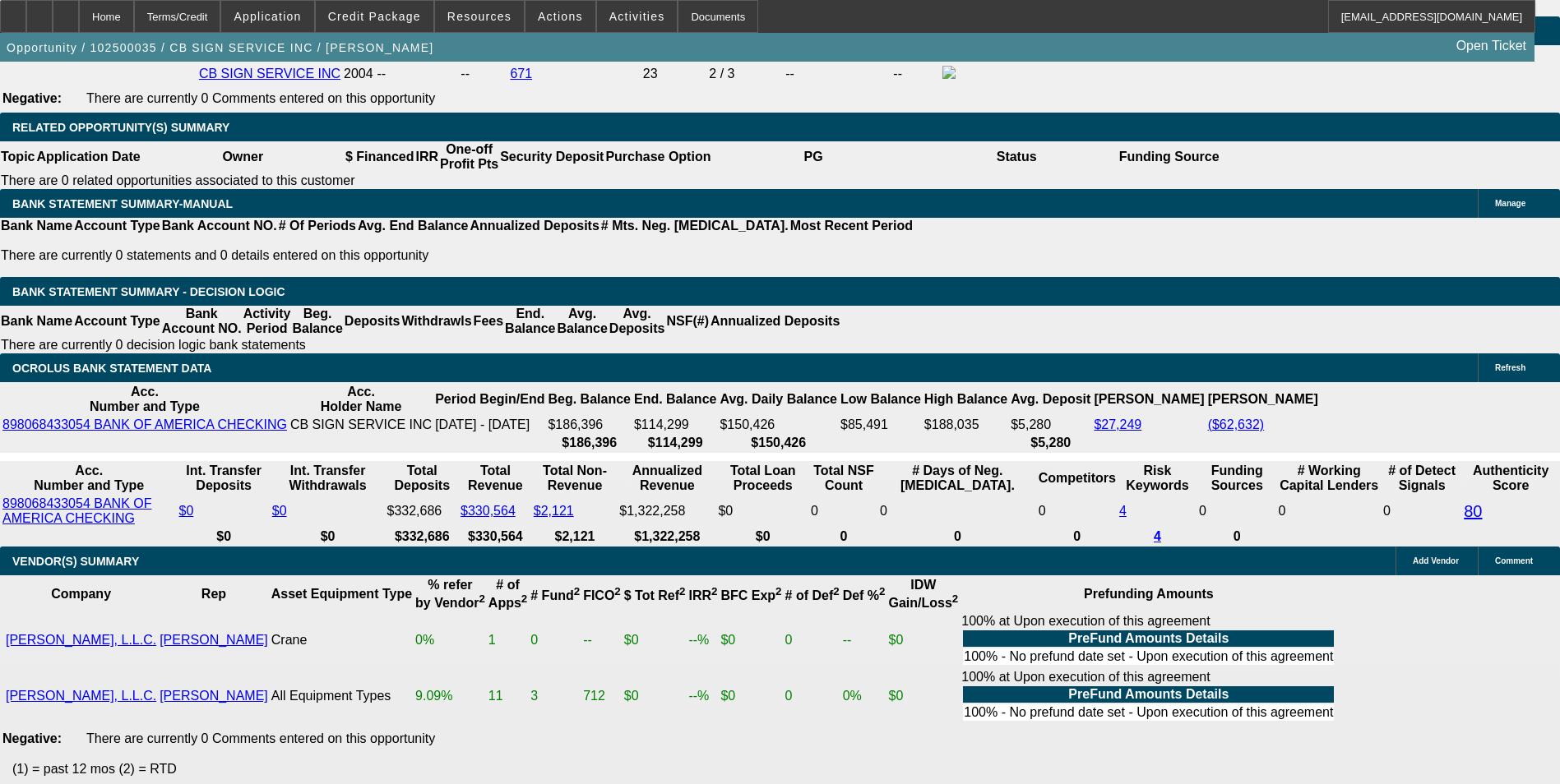
drag, startPoint x: 350, startPoint y: 284, endPoint x: 502, endPoint y: 230, distance: 161.3
type input "UNKNOWN"
type input "8"
type input "$3,456.94"
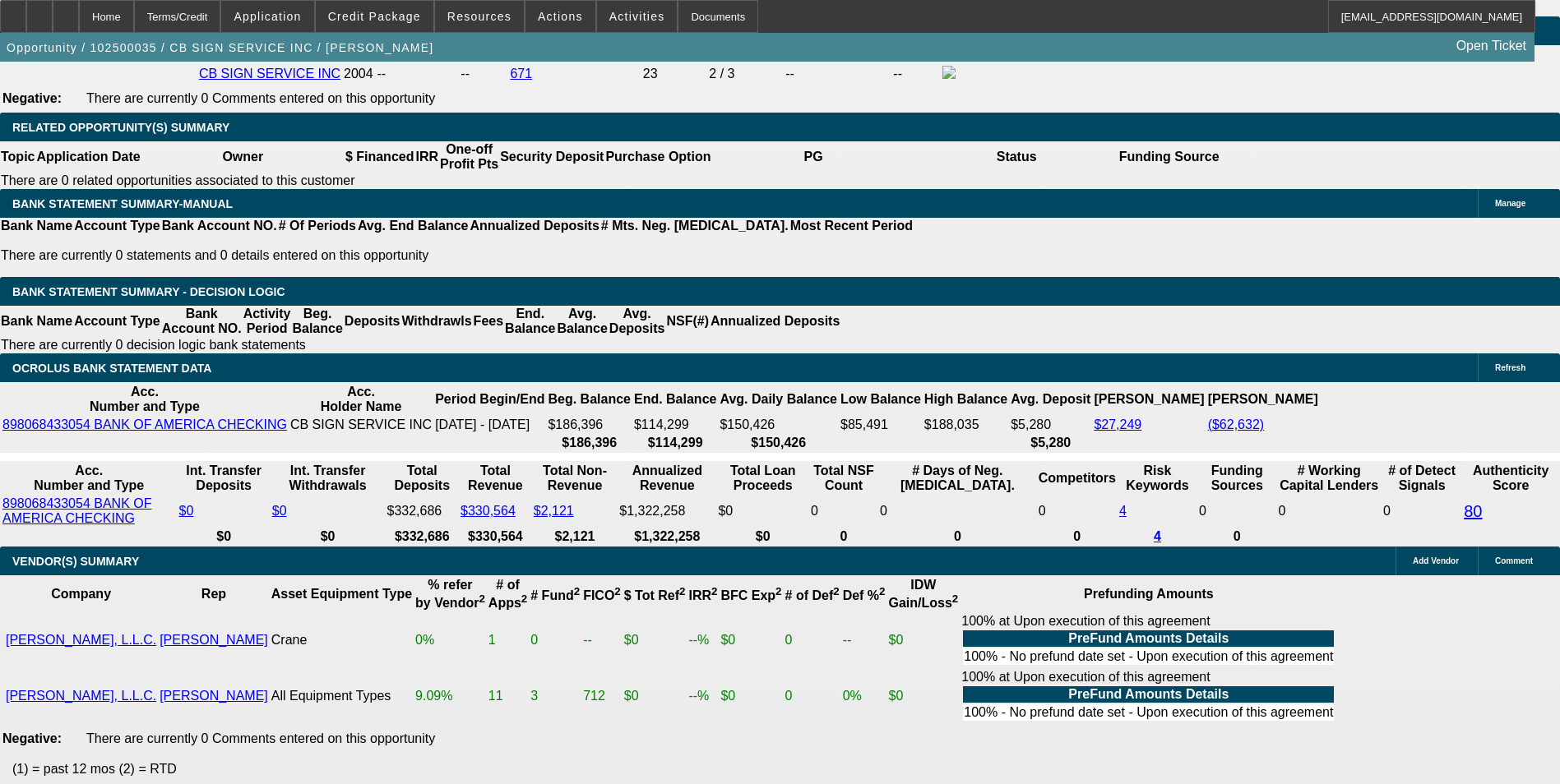
type input "8.8"
type input "$3,546.01"
type input "8.8"
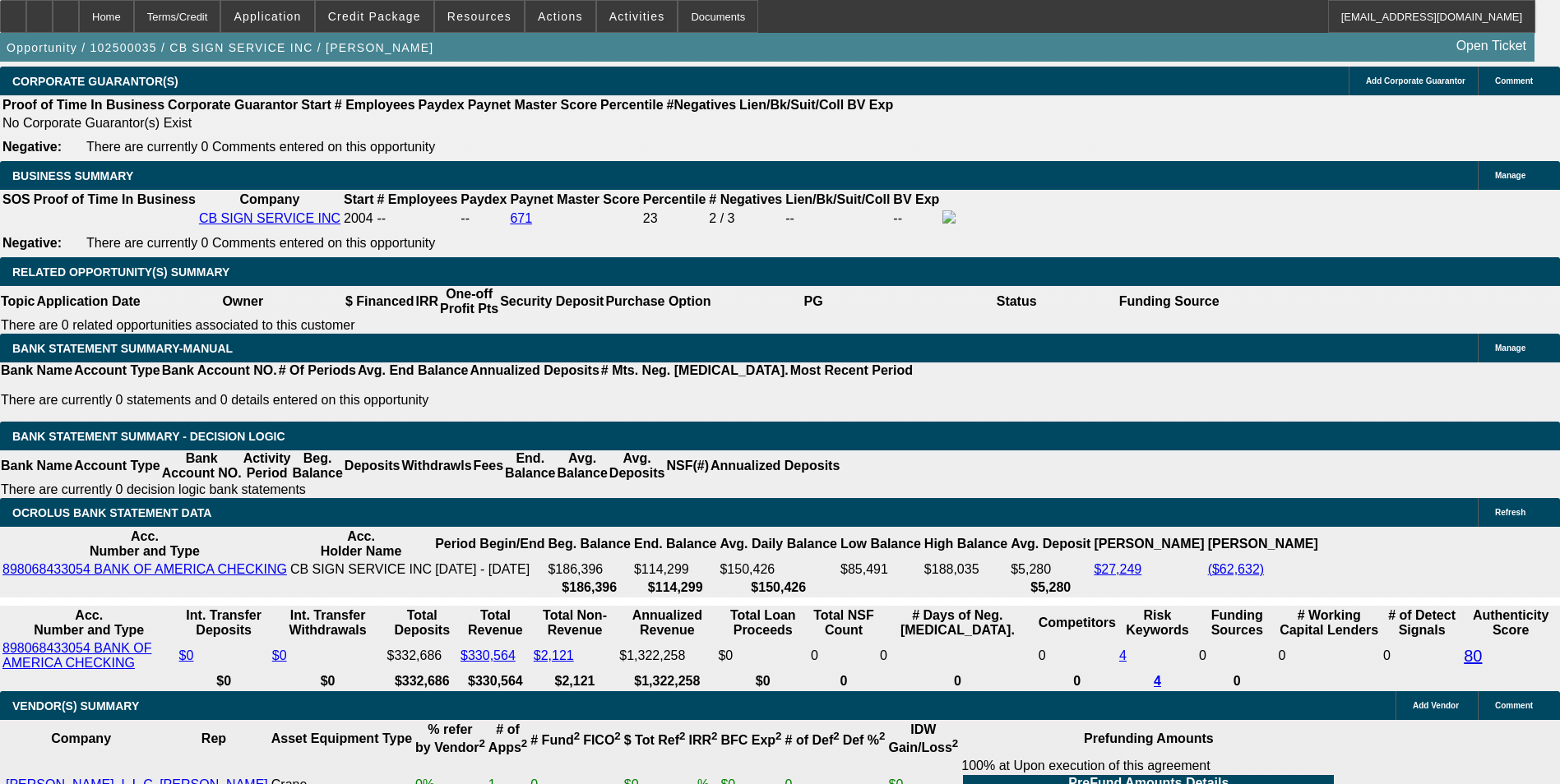
scroll to position [2358, 0]
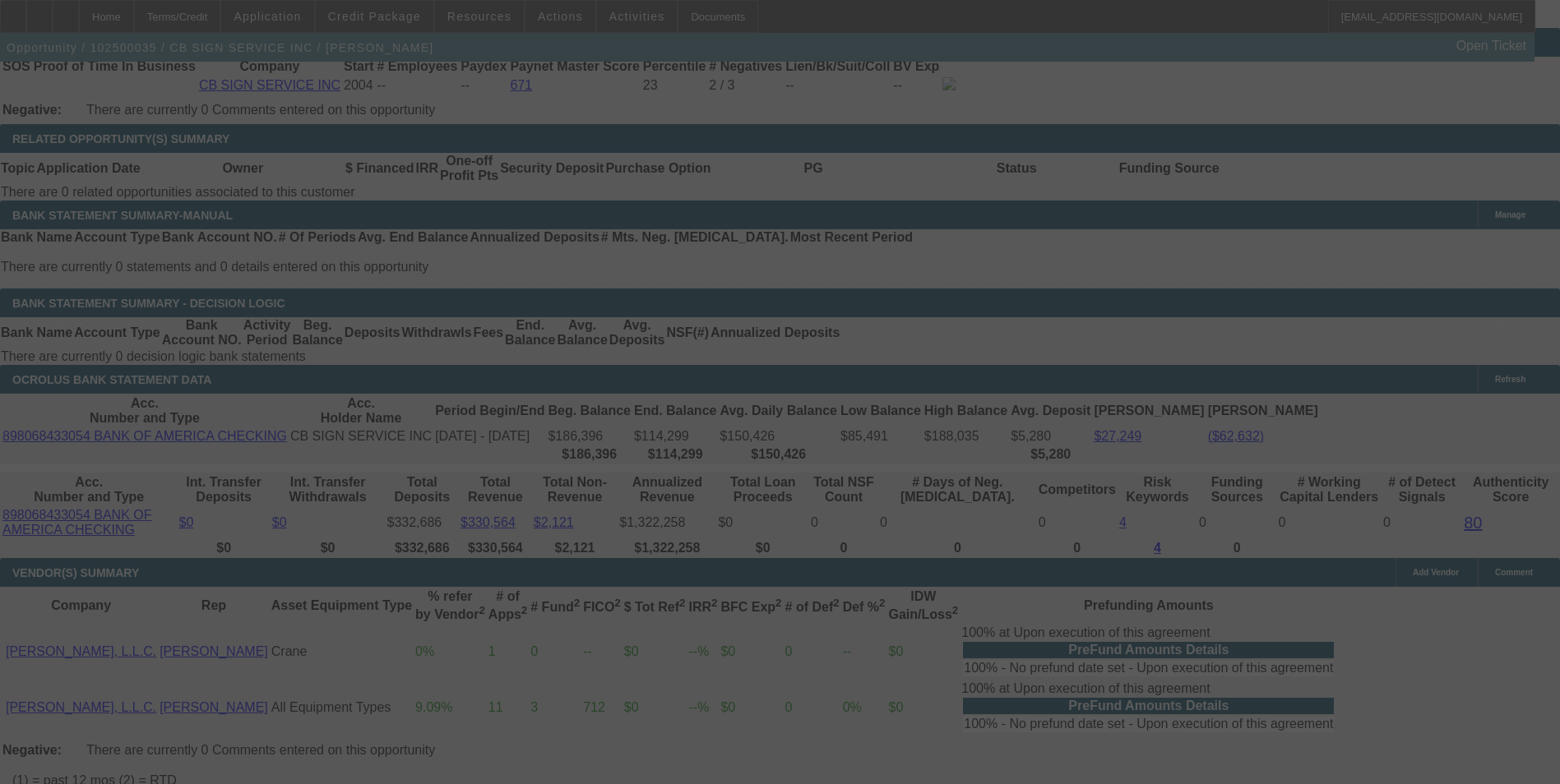
scroll to position [2686, 0]
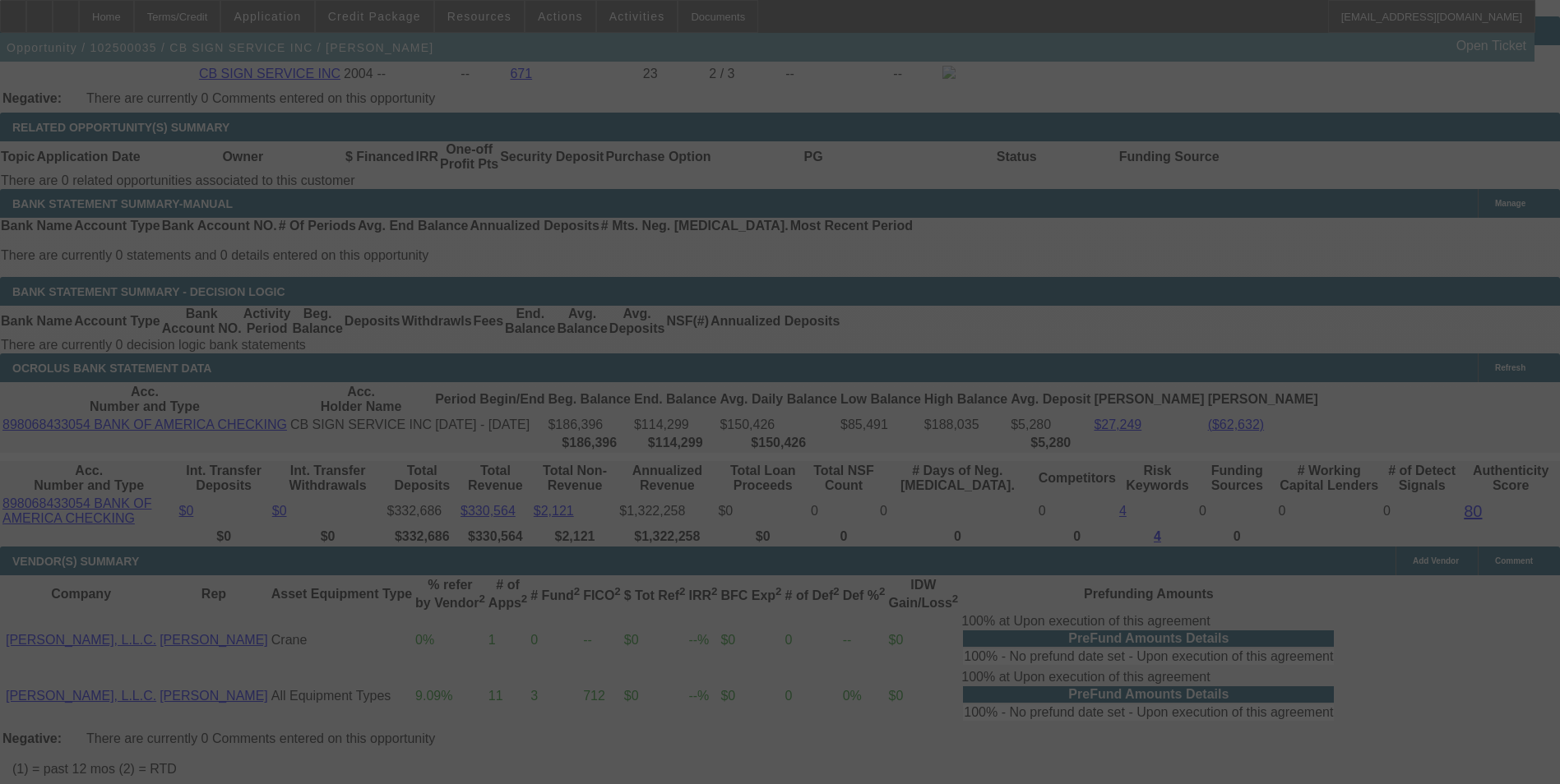
select select "0"
select select "3"
select select "0"
select select "6"
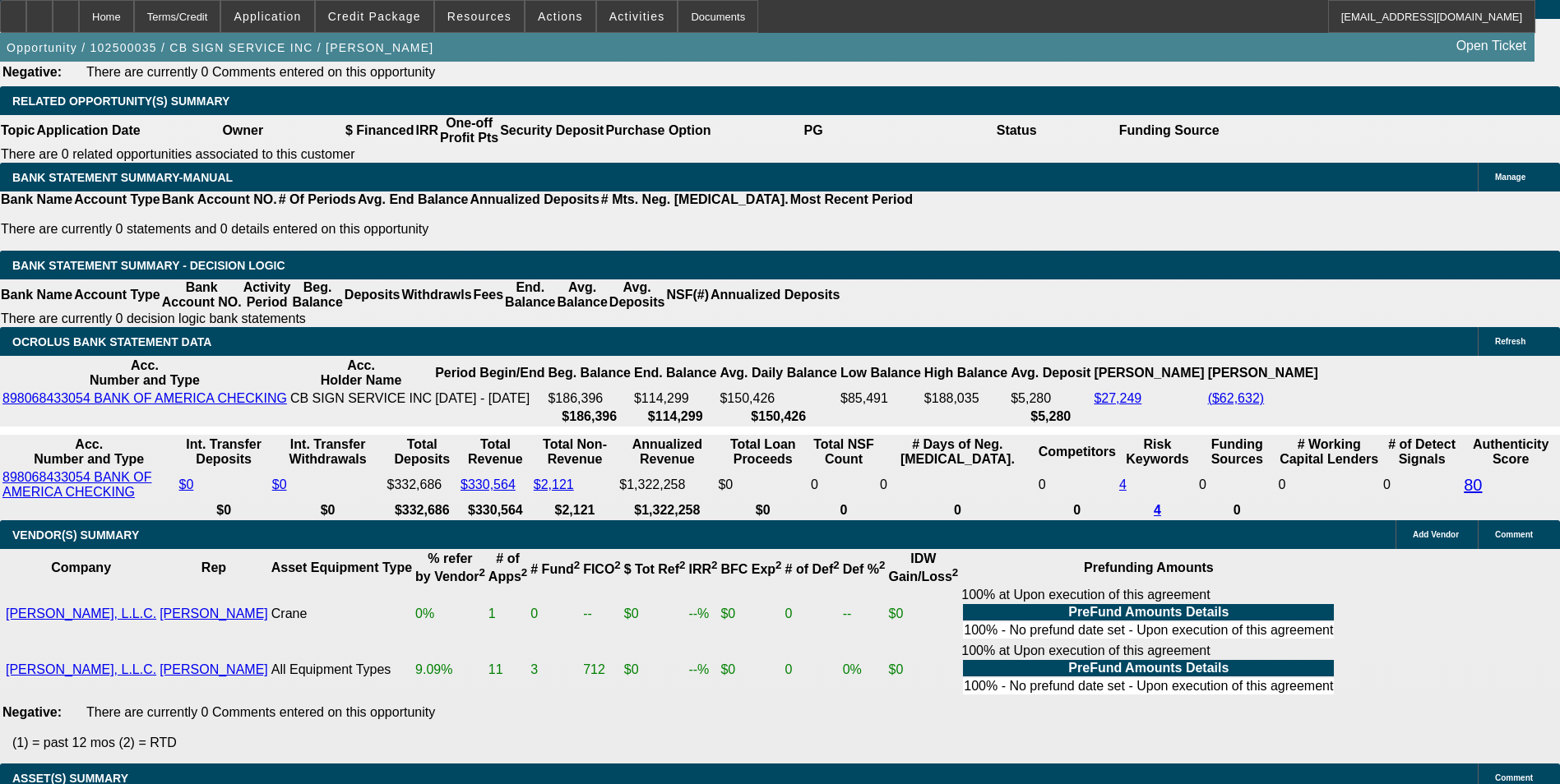
scroll to position [2959, 0]
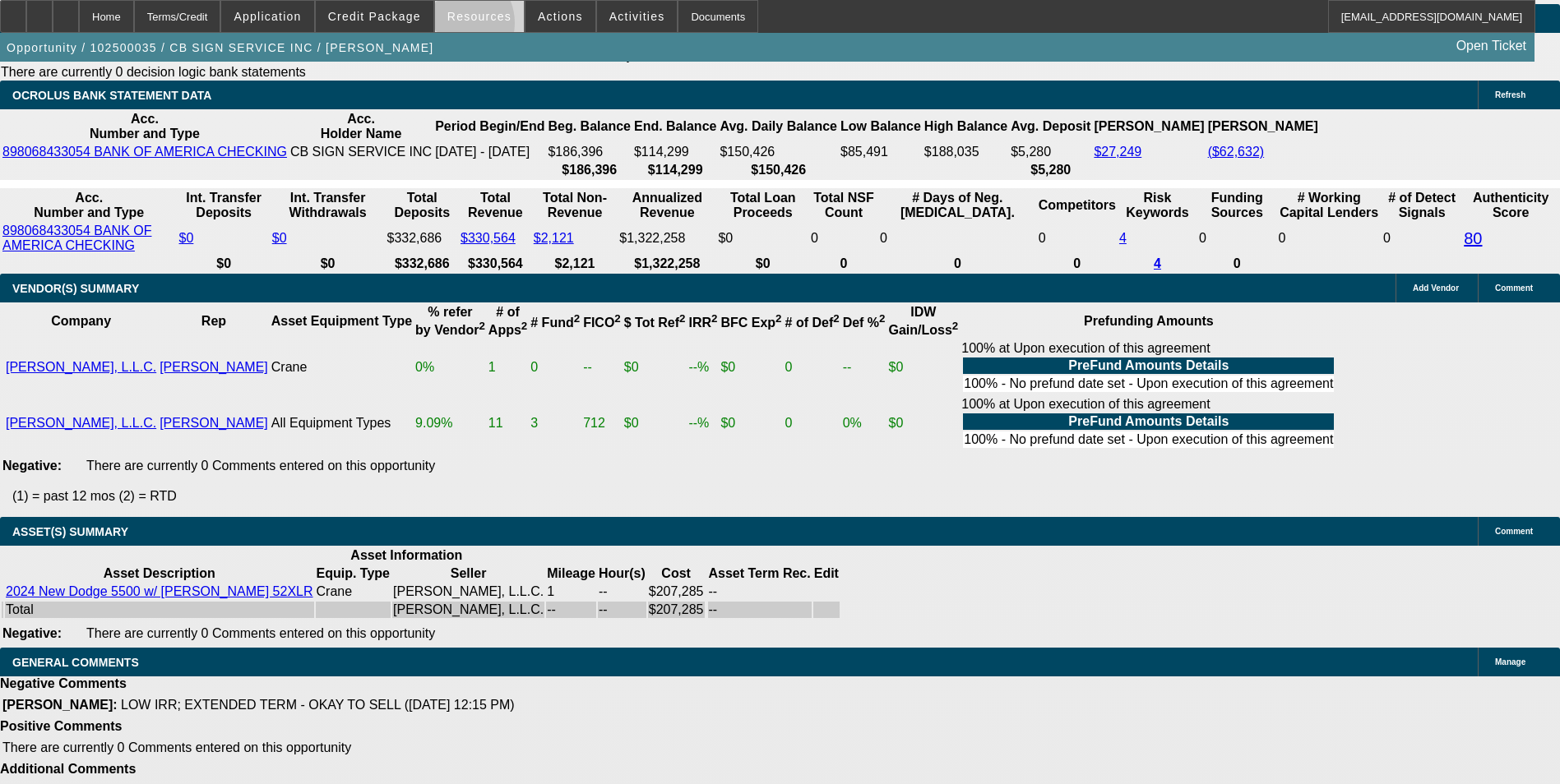
click at [460, 27] on span at bounding box center [479, 16] width 89 height 39
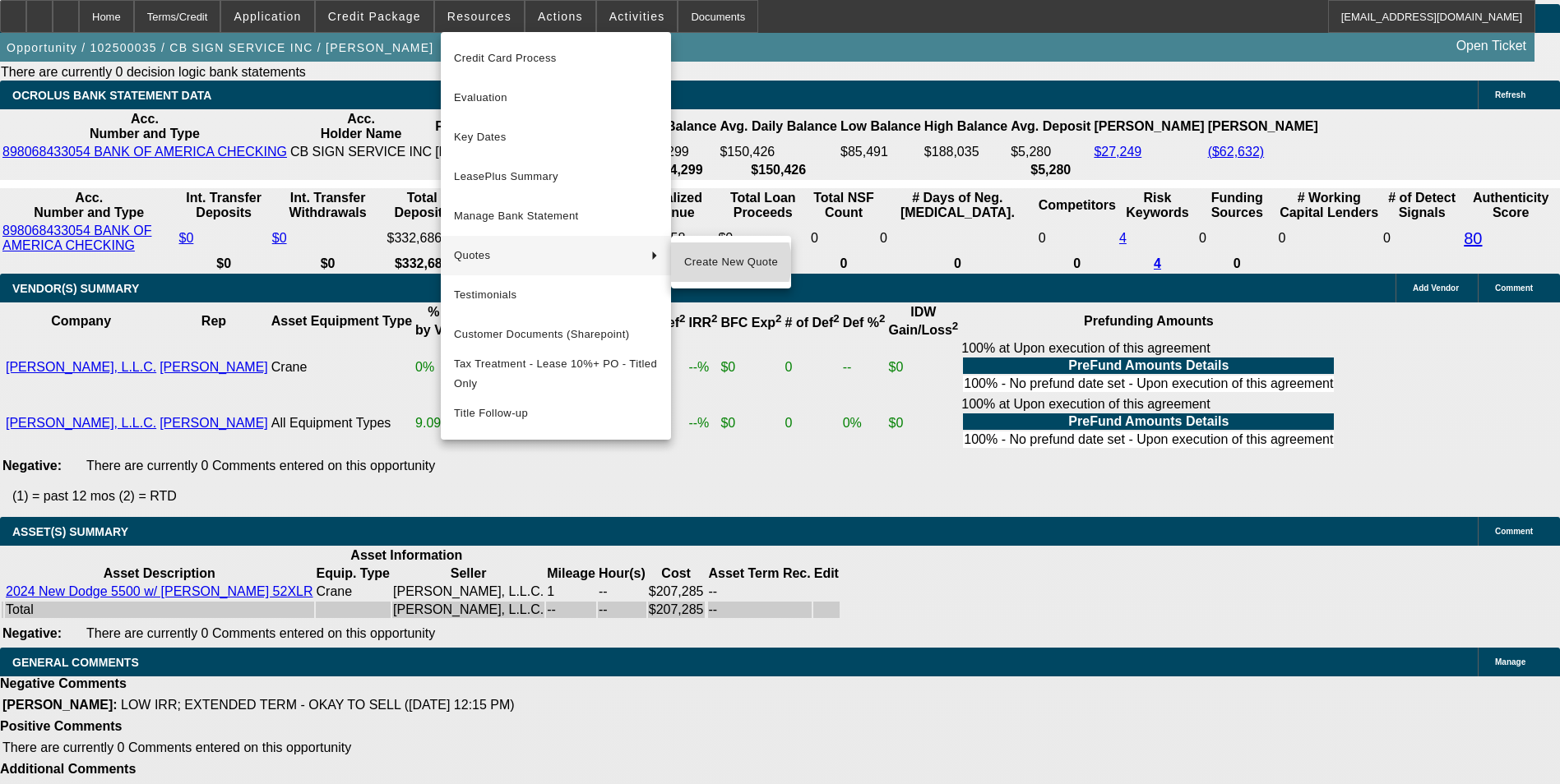
click at [726, 262] on span "Create New Quote" at bounding box center [731, 262] width 94 height 20
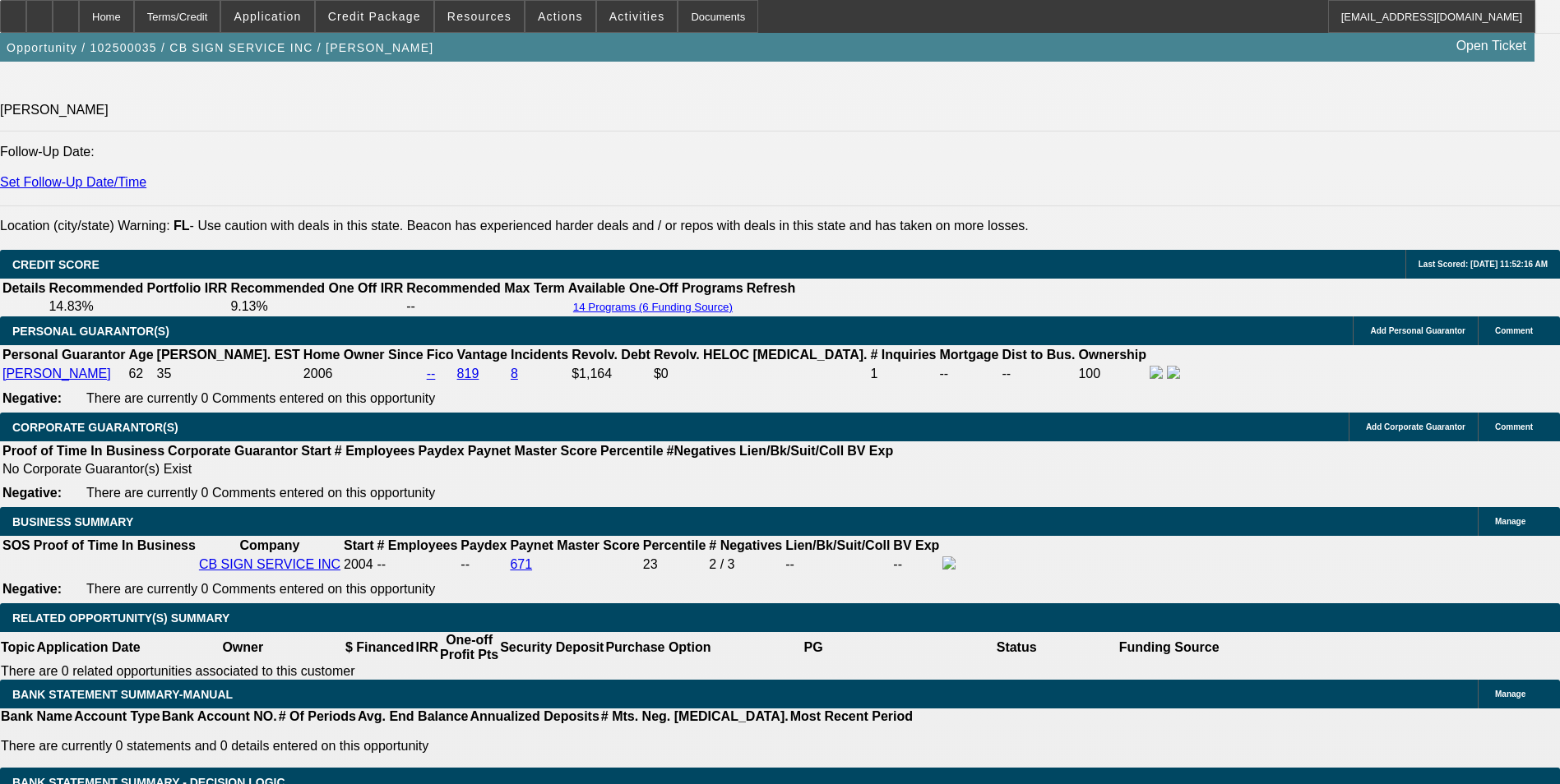
scroll to position [2055, 0]
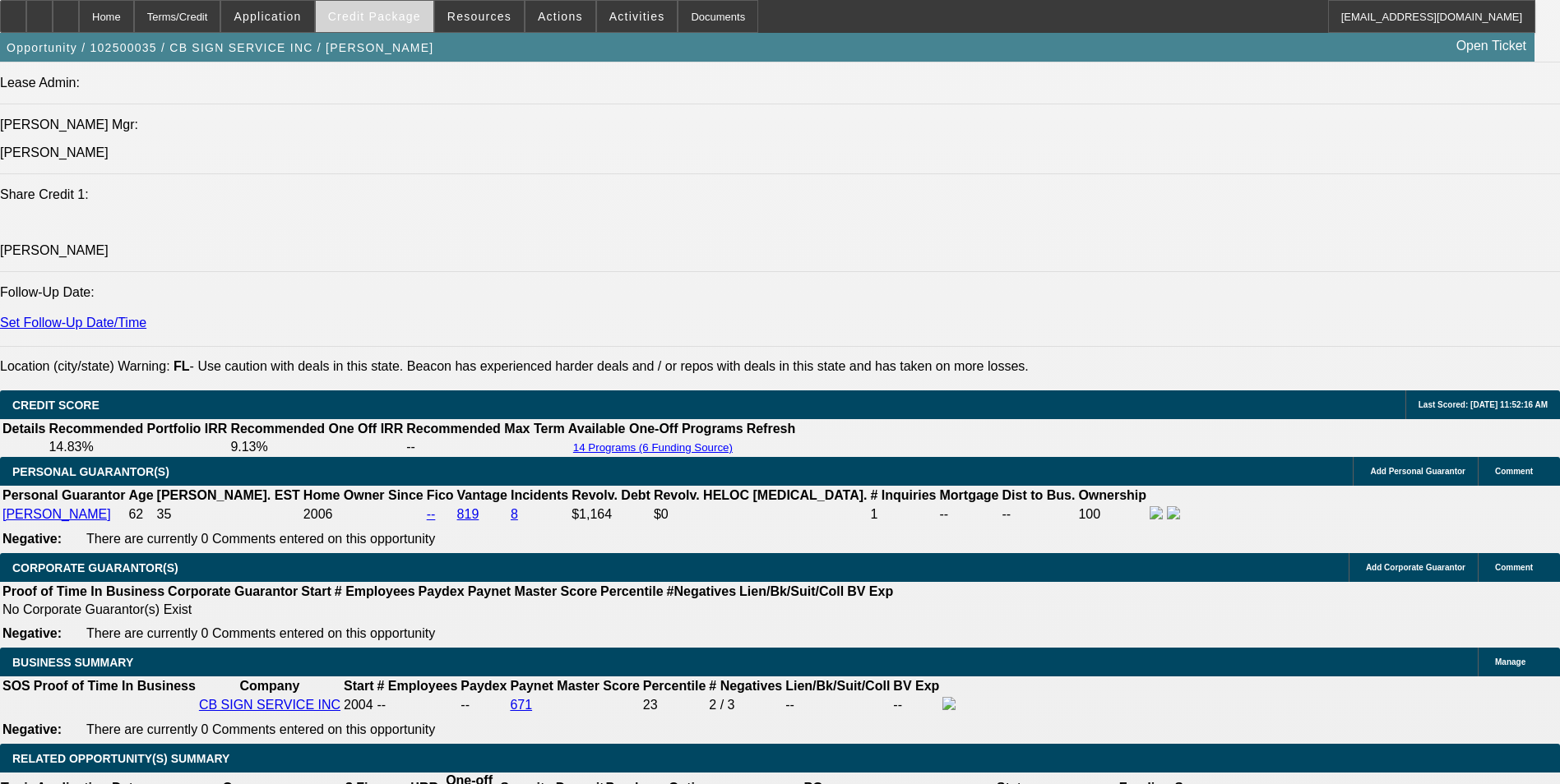
click at [421, 11] on span "Credit Package" at bounding box center [374, 17] width 93 height 13
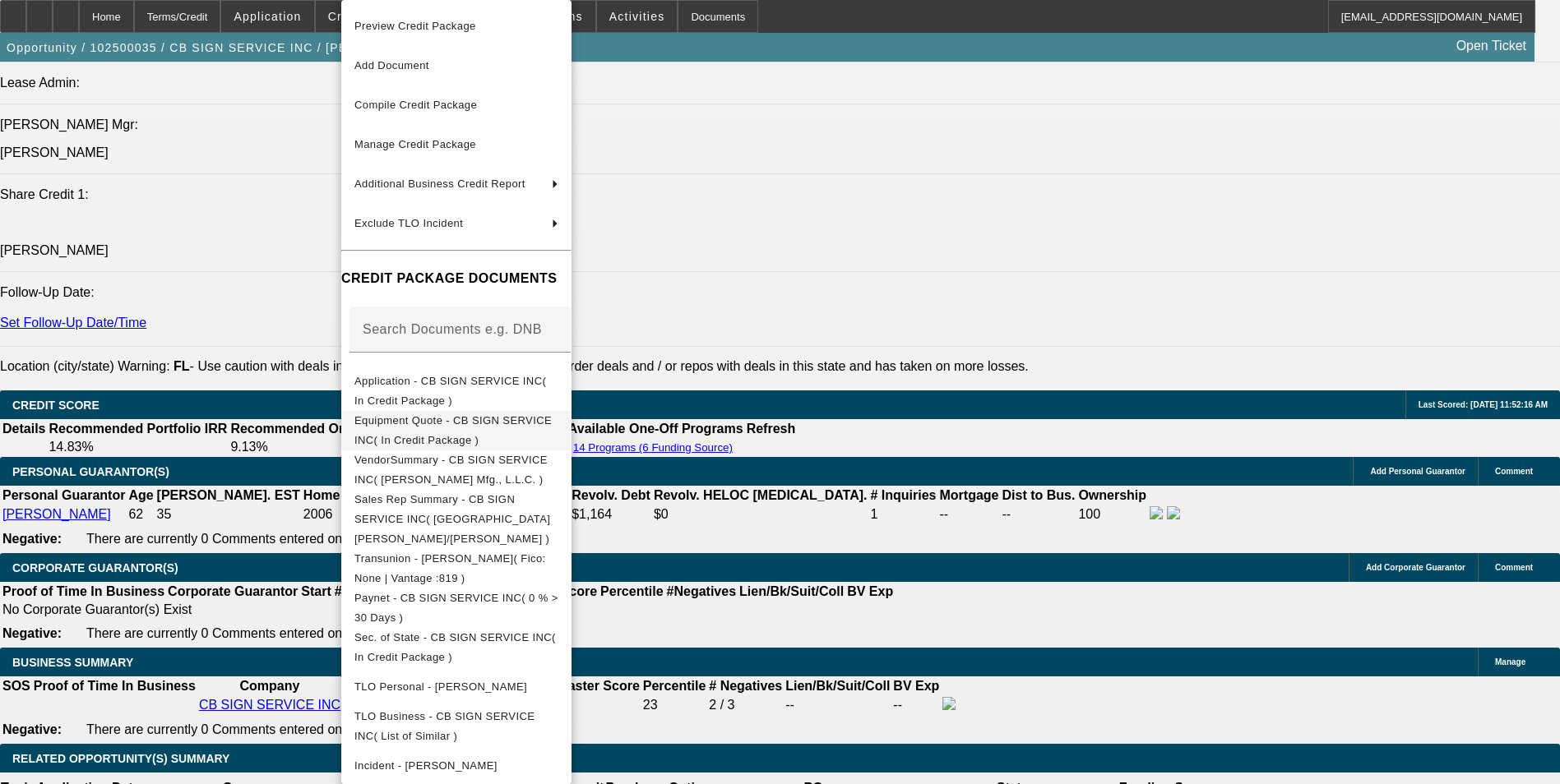
click at [505, 420] on span "Equipment Quote - CB SIGN SERVICE INC( In Credit Package )" at bounding box center [453, 430] width 197 height 32
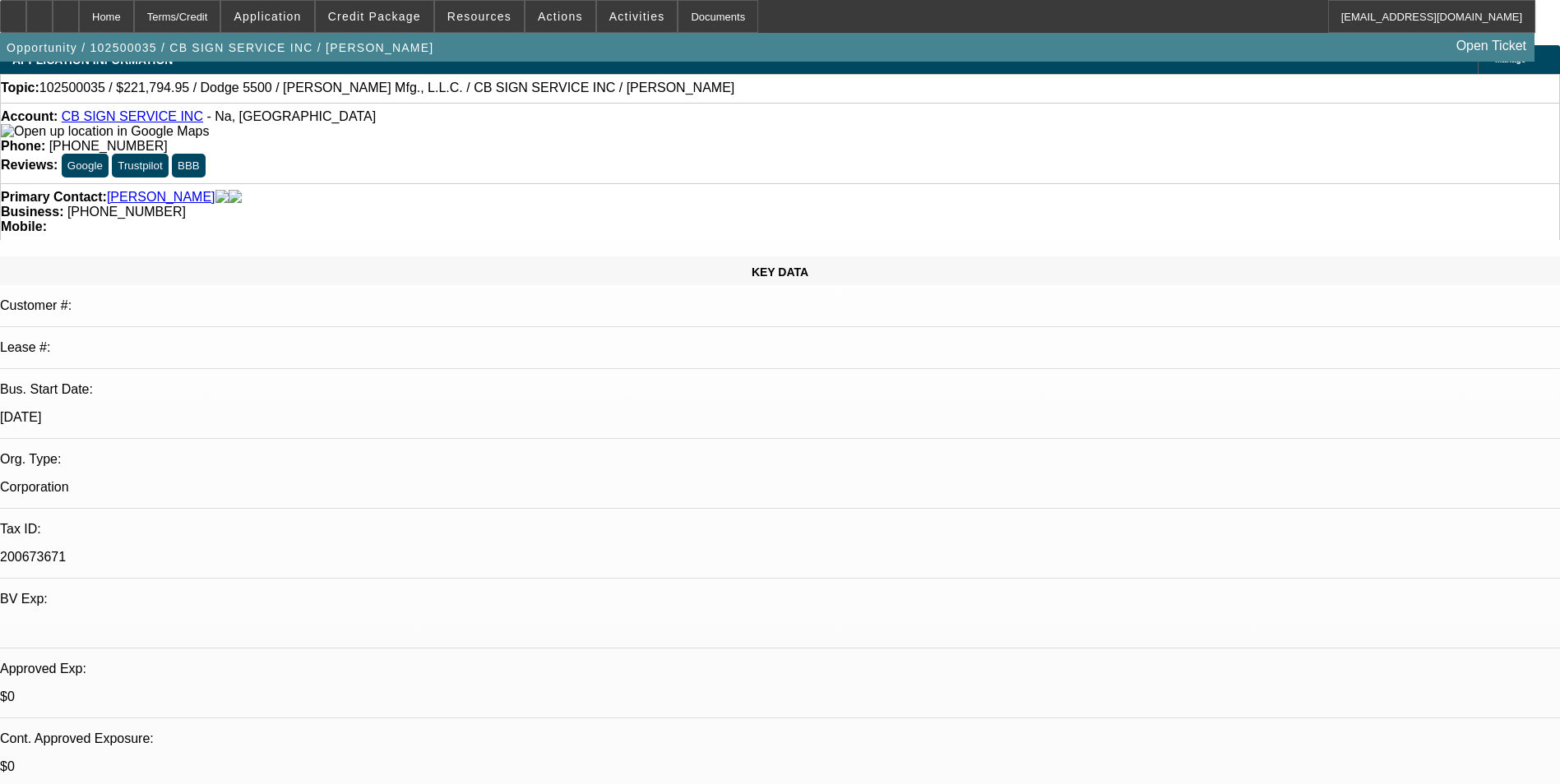
scroll to position [0, 0]
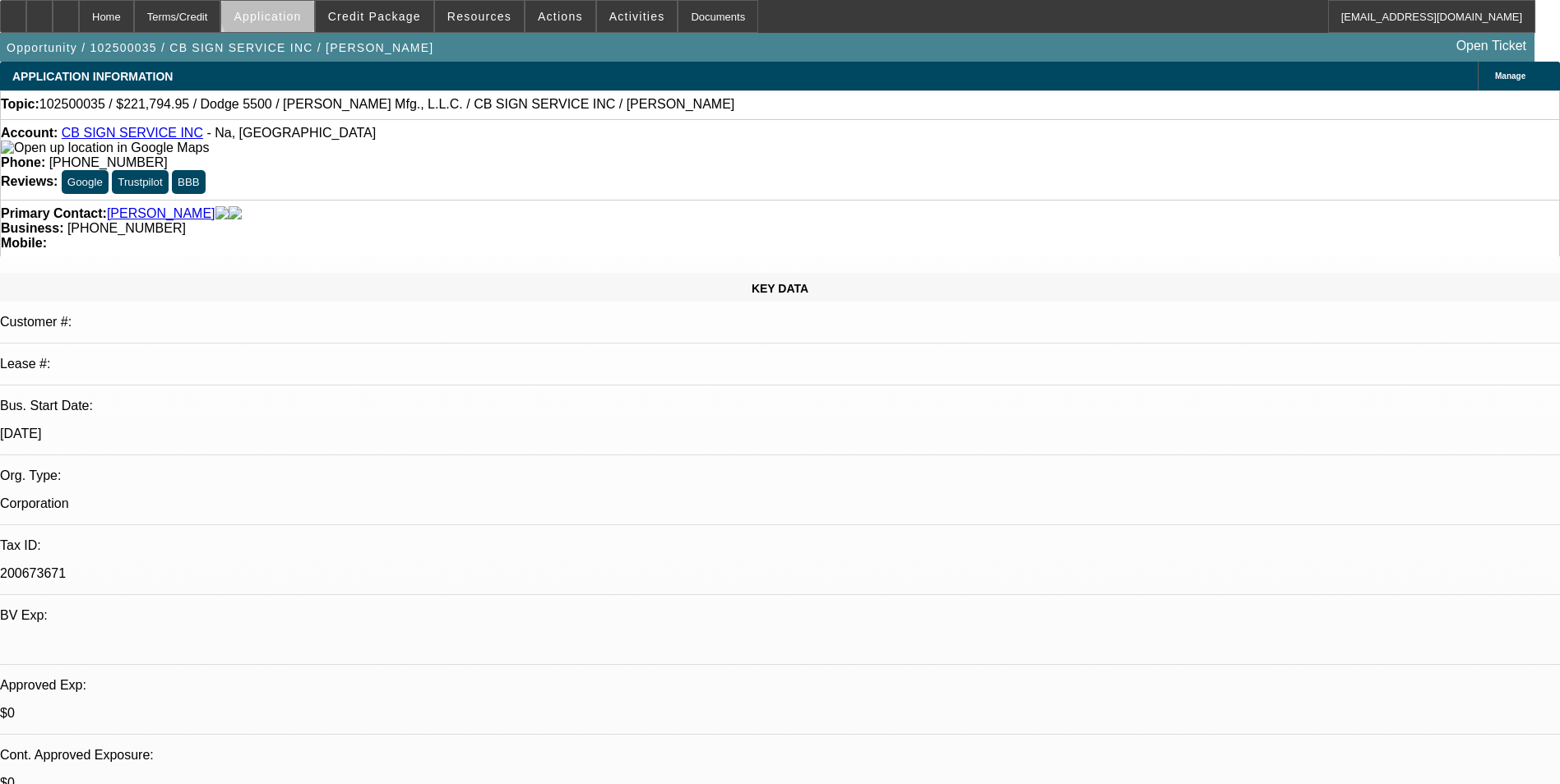
click at [301, 11] on span "Application" at bounding box center [268, 17] width 68 height 13
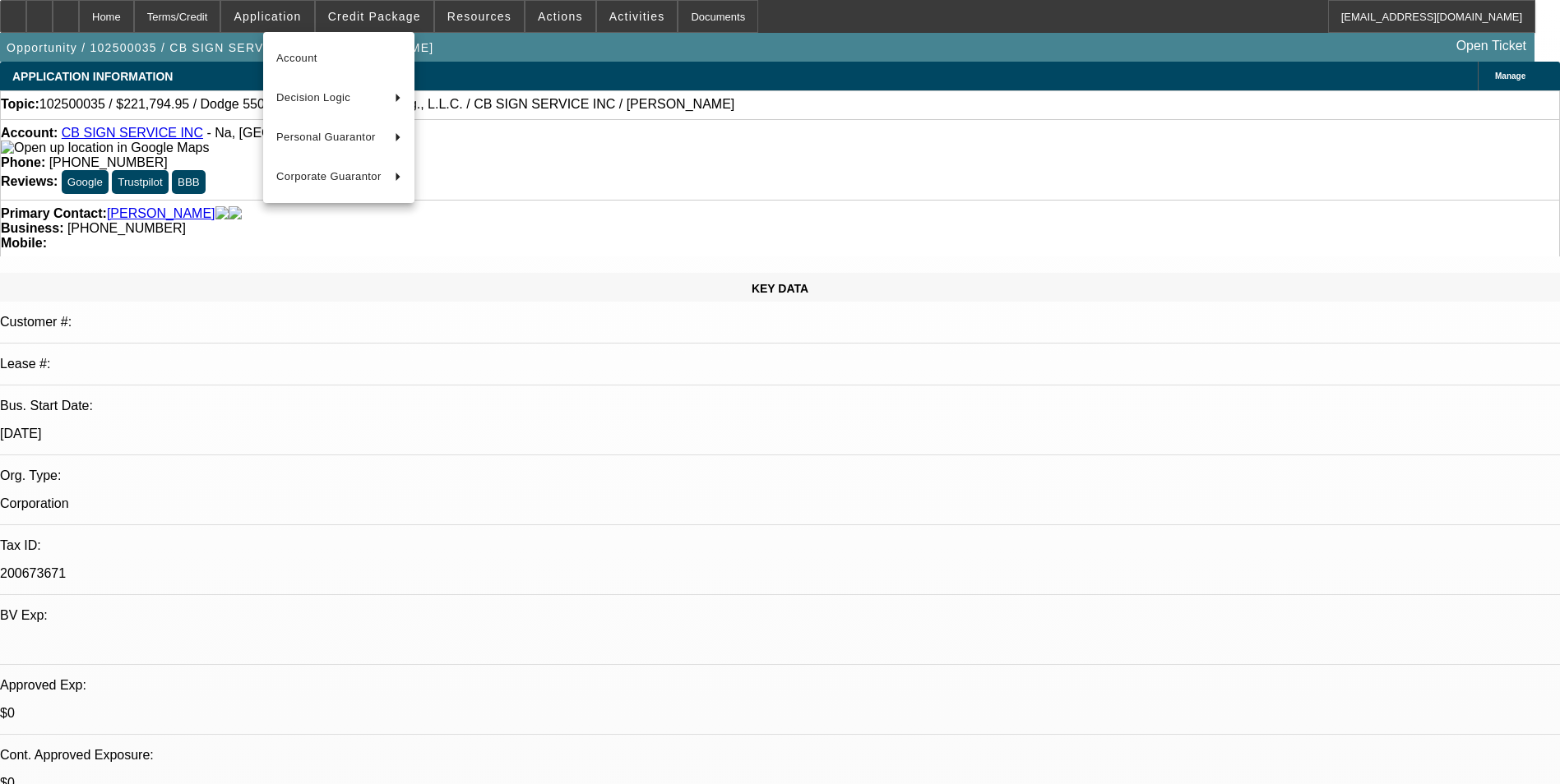
click at [419, 11] on div at bounding box center [780, 392] width 1560 height 784
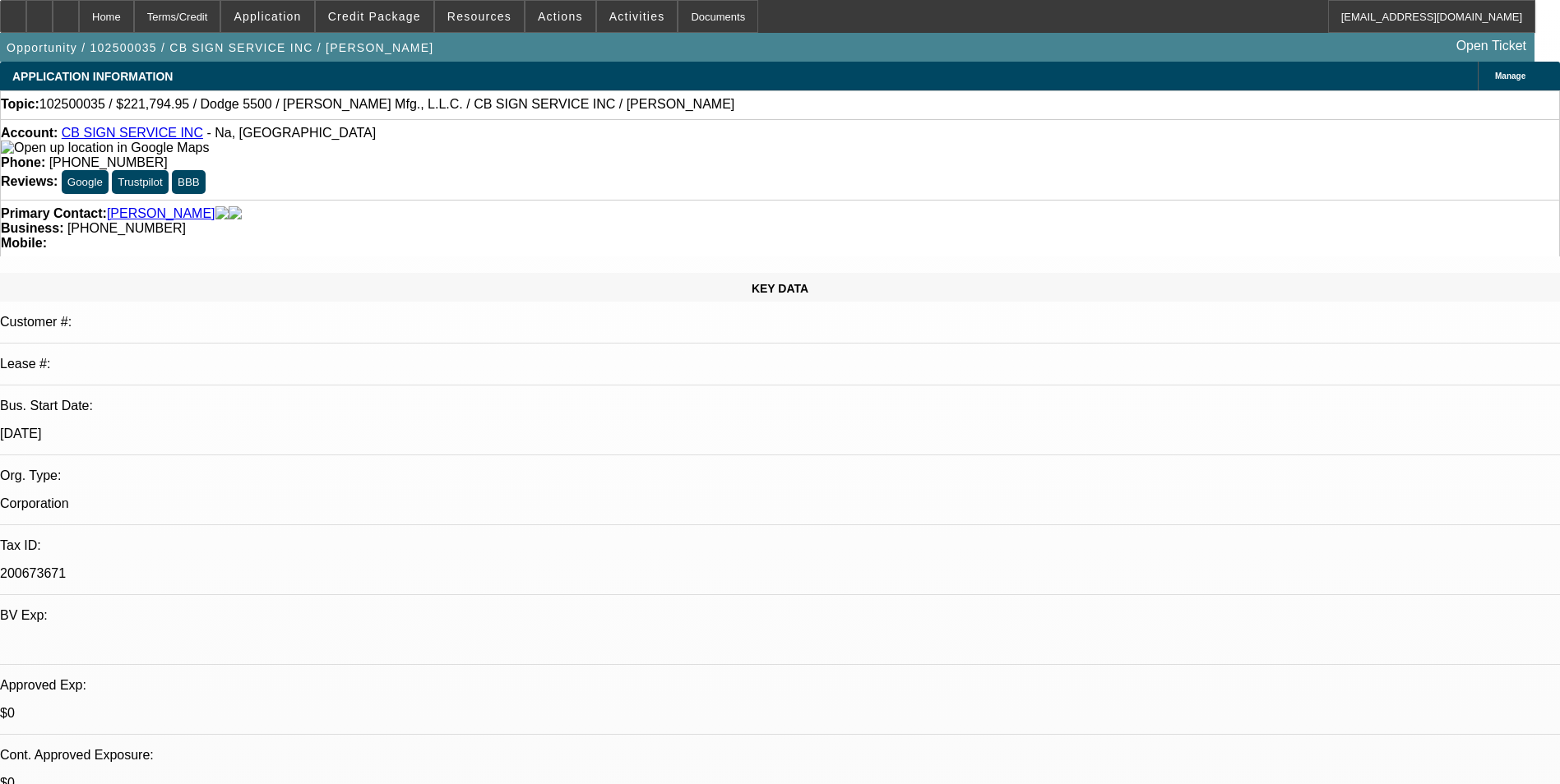
click at [419, 11] on span "Credit Package" at bounding box center [374, 17] width 93 height 13
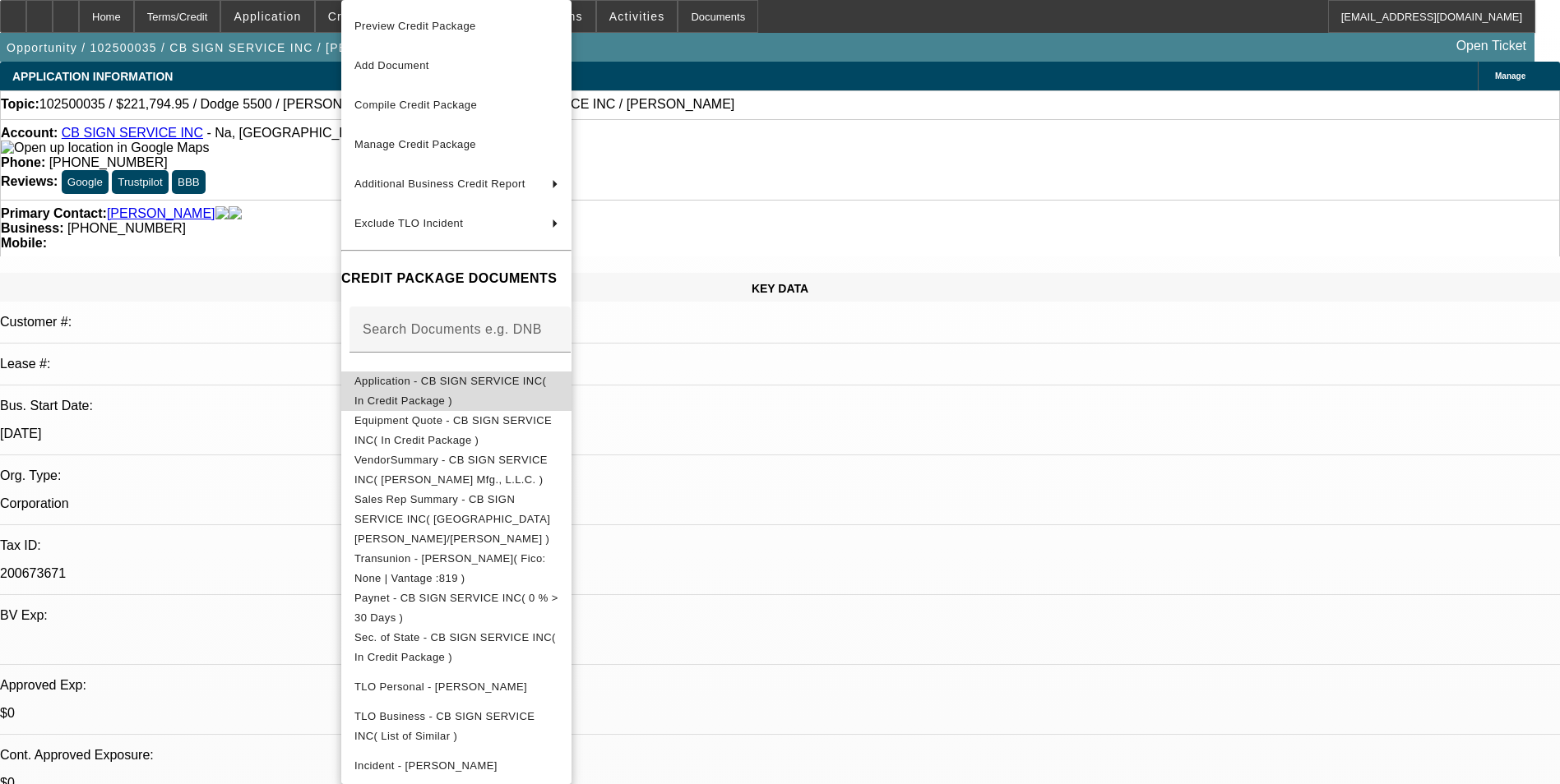
click at [475, 386] on span "Application - CB SIGN SERVICE INC( In Credit Package )" at bounding box center [450, 391] width 192 height 32
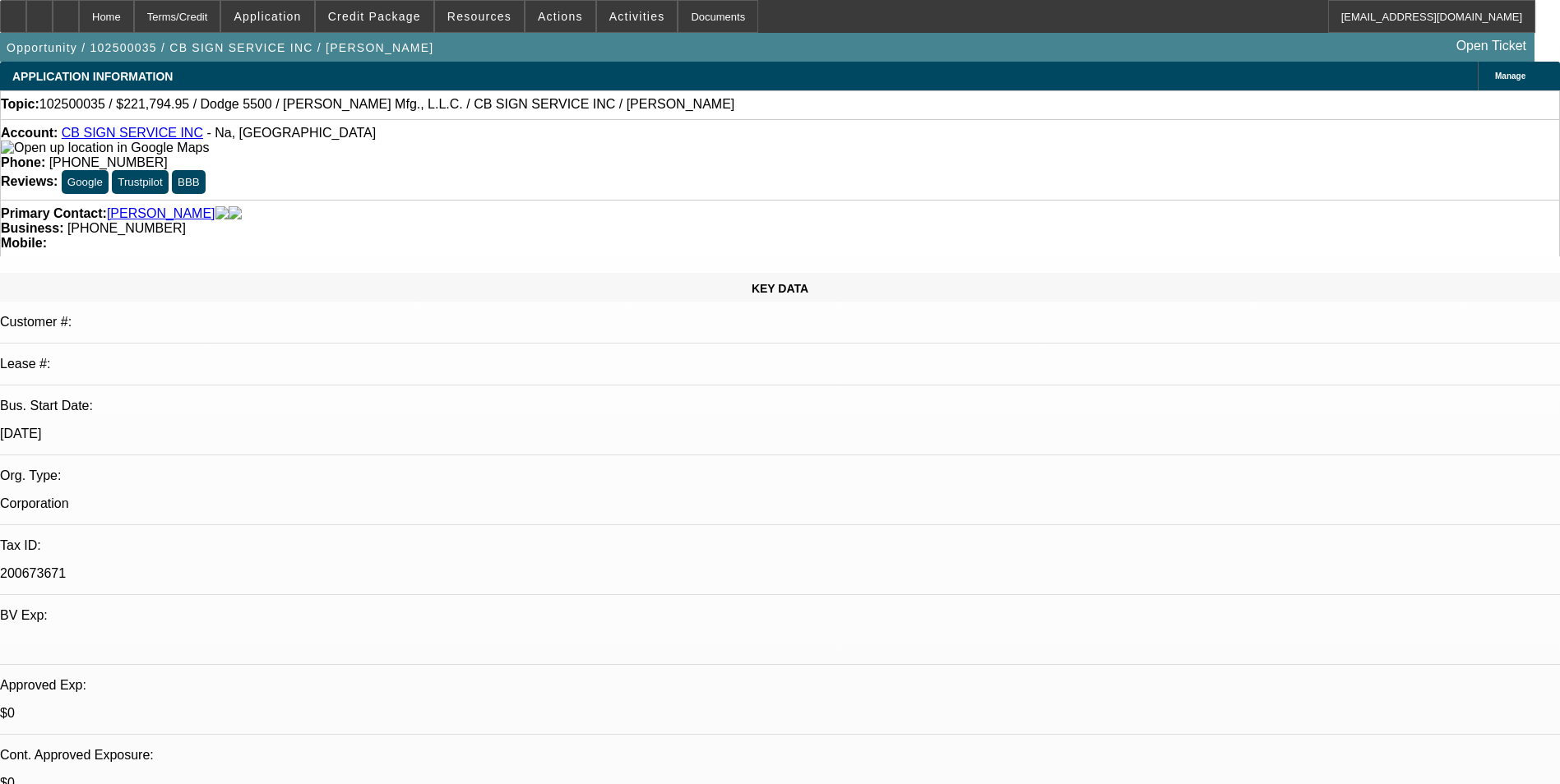
click at [133, 139] on link "CB SIGN SERVICE INC" at bounding box center [132, 132] width 142 height 14
click at [142, 135] on link "CB SIGN SERVICE INC" at bounding box center [132, 132] width 142 height 14
click at [79, 28] on div at bounding box center [66, 16] width 26 height 33
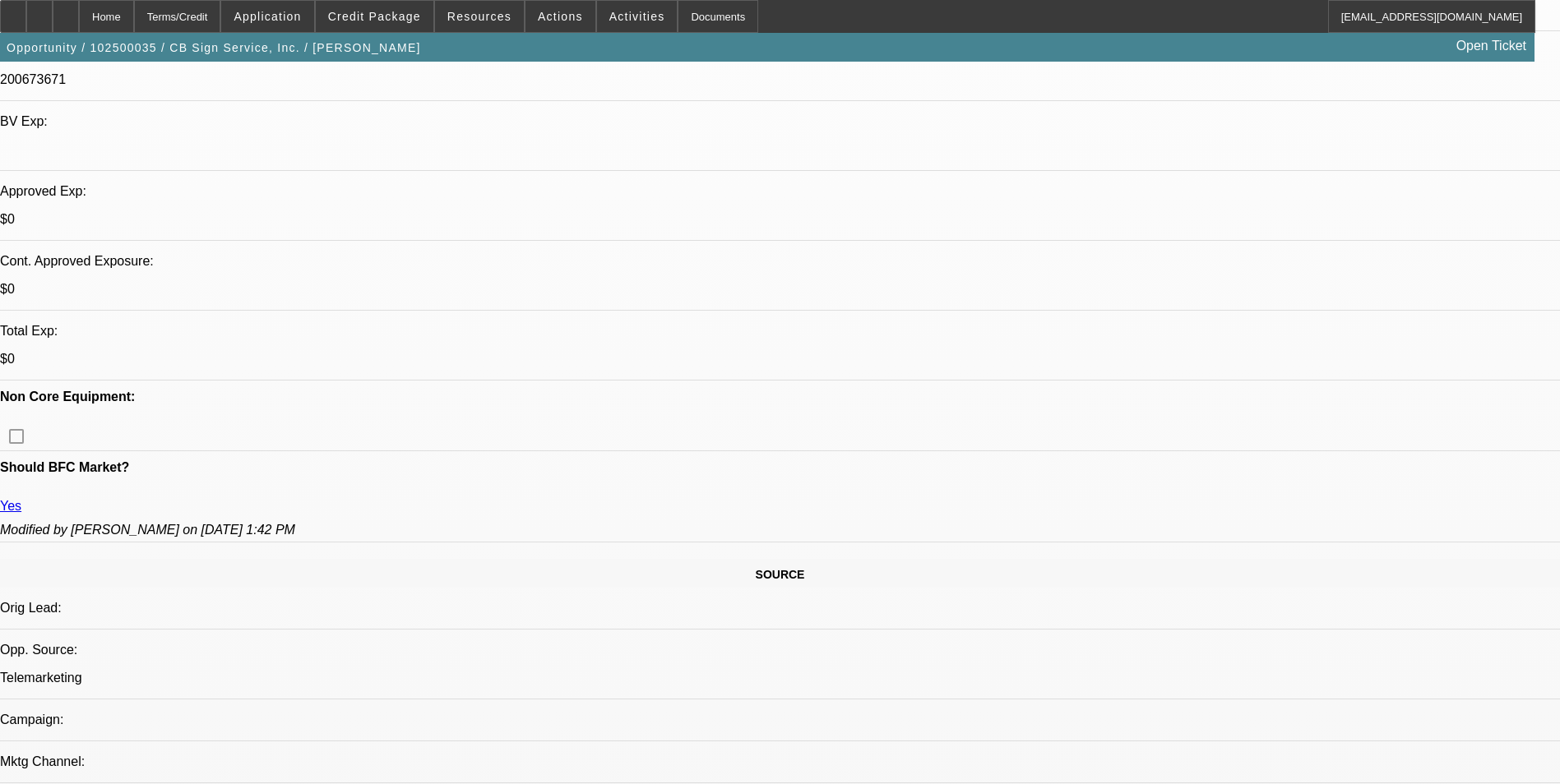
select select "0"
select select "3"
select select "0"
select select "6"
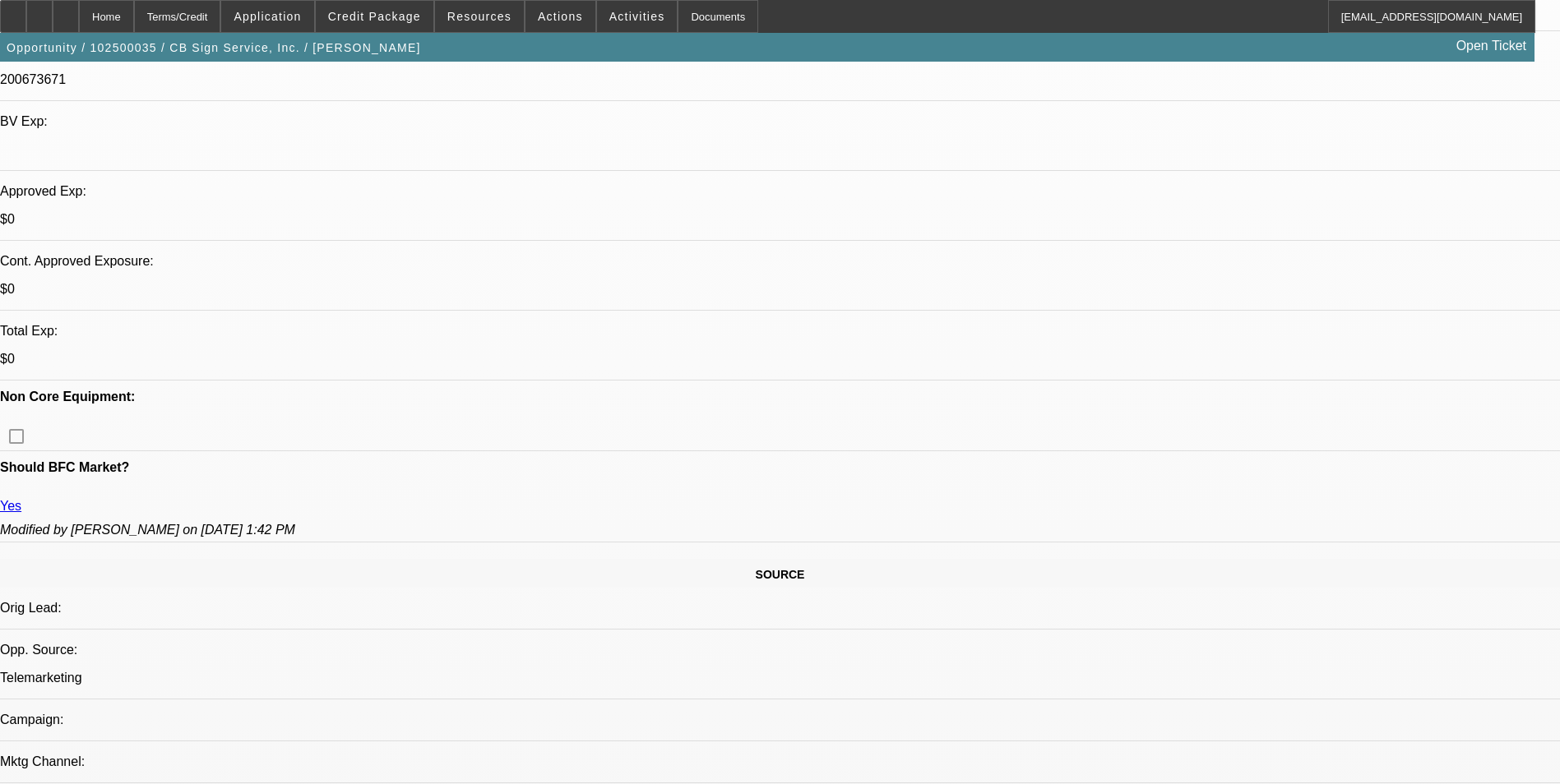
select select "0"
select select "3"
select select "0"
select select "6"
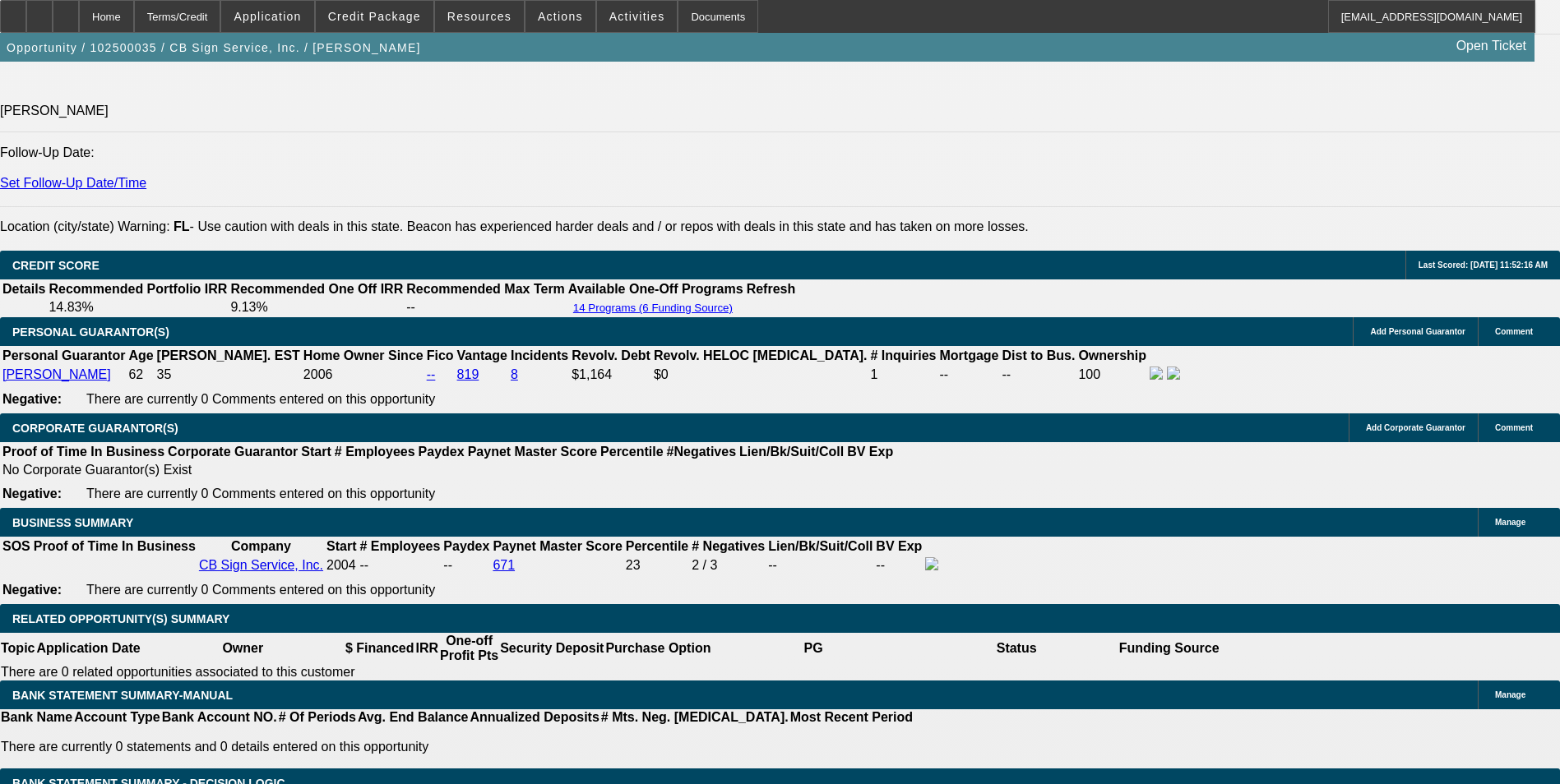
scroll to position [2435, 0]
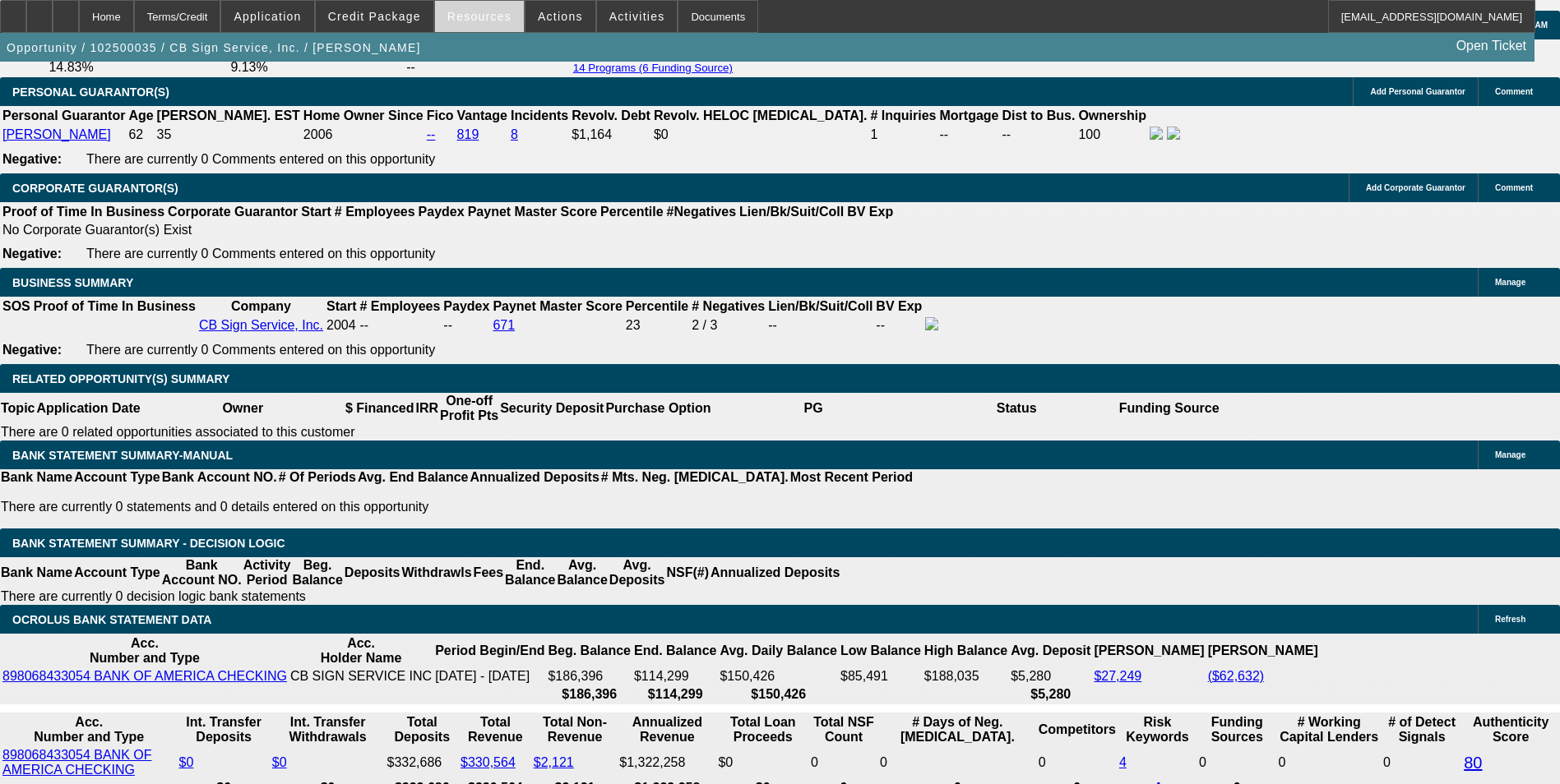
click at [471, 27] on span at bounding box center [479, 16] width 89 height 39
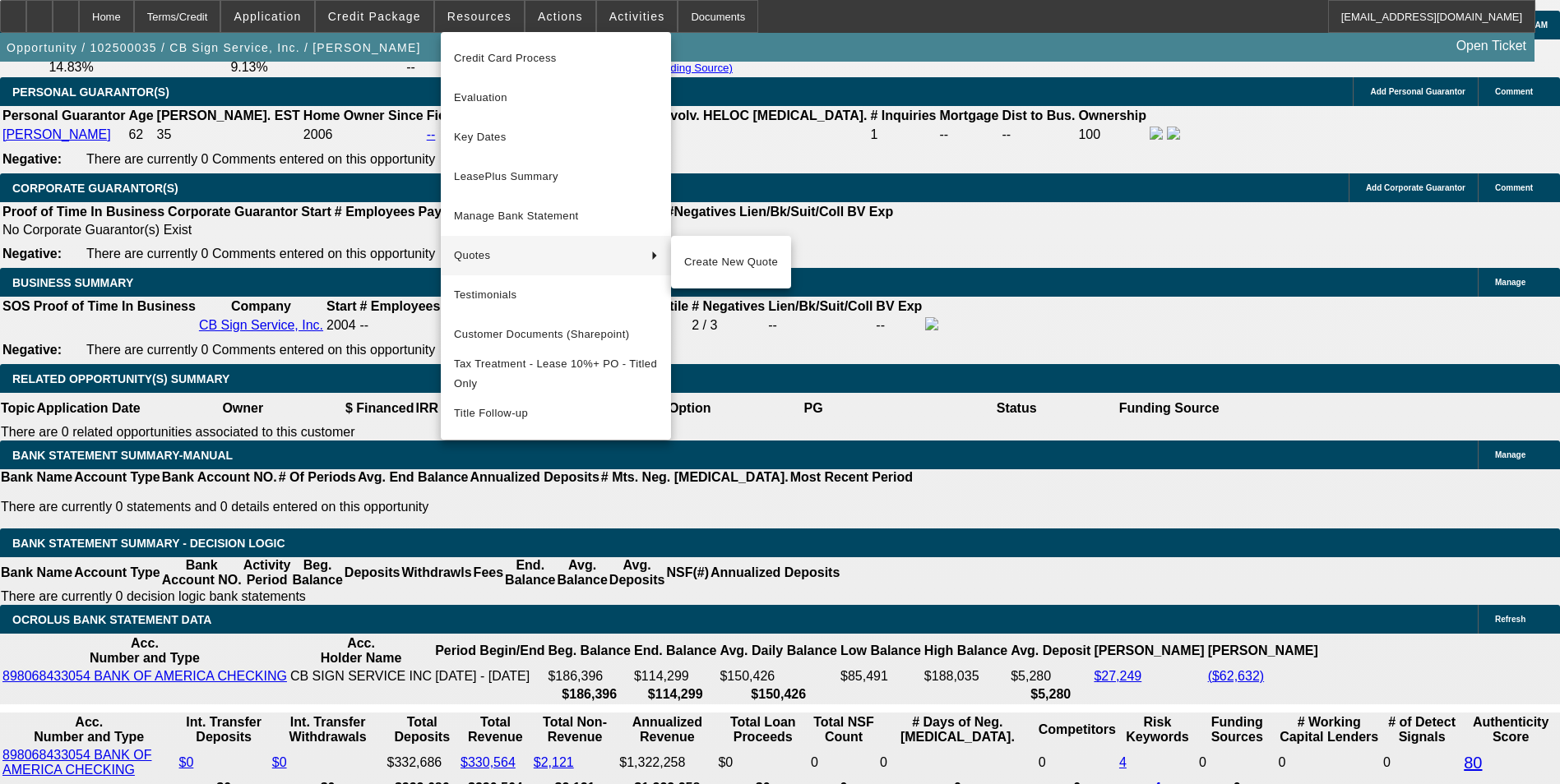
scroll to position [2529, 0]
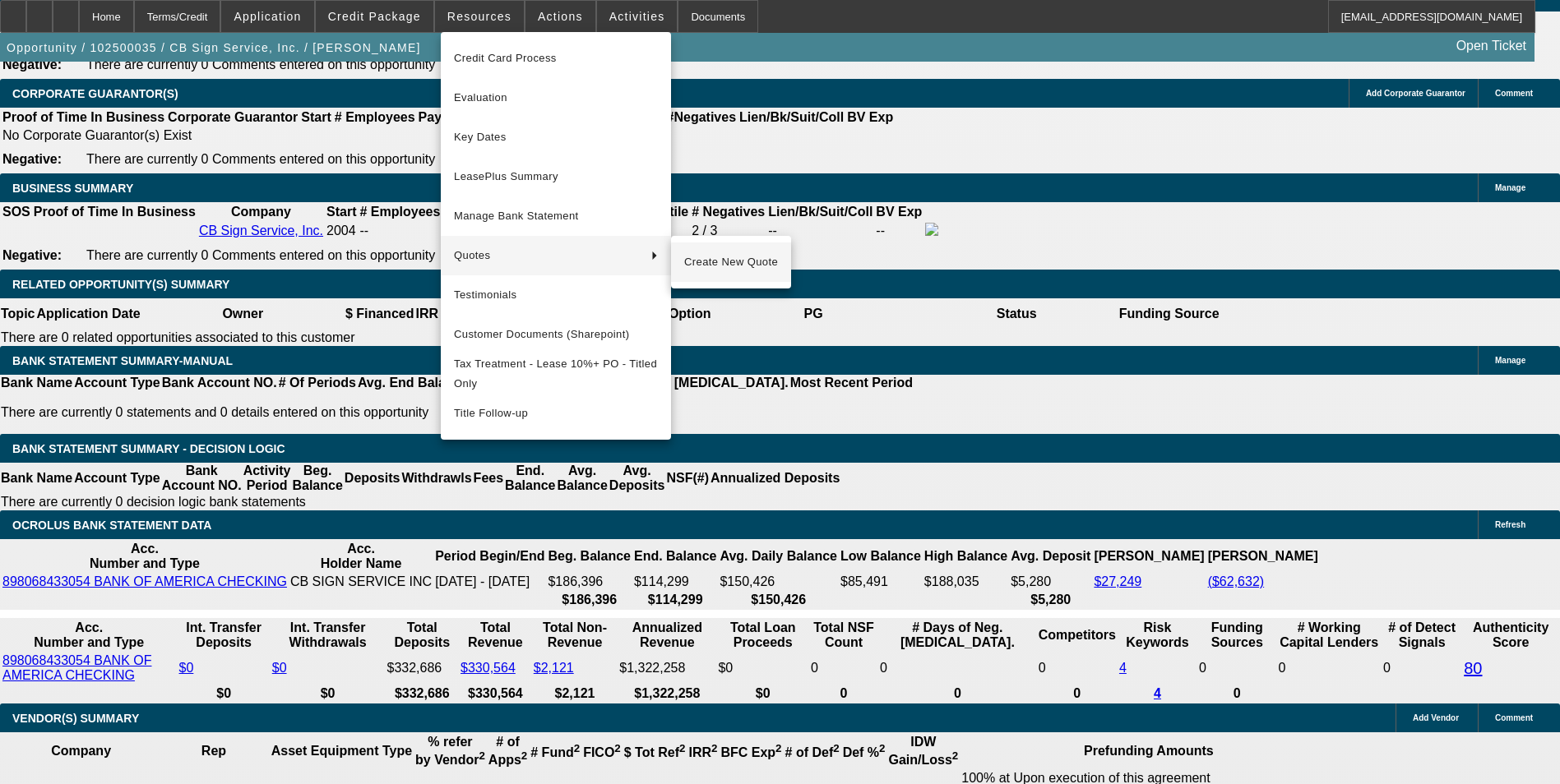
click at [727, 255] on span "Create New Quote" at bounding box center [731, 262] width 94 height 20
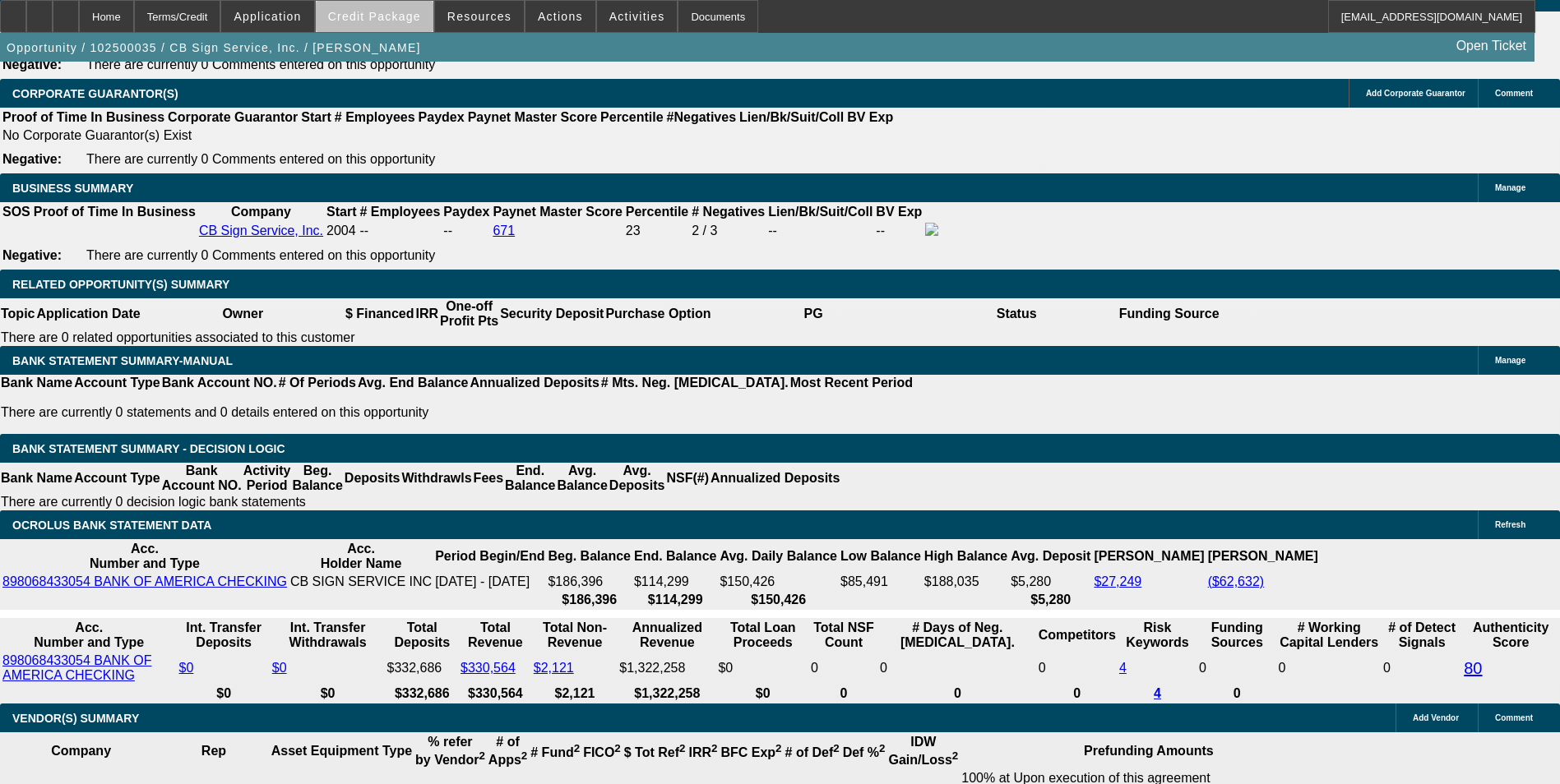
click at [411, 21] on span "Credit Package" at bounding box center [374, 17] width 93 height 13
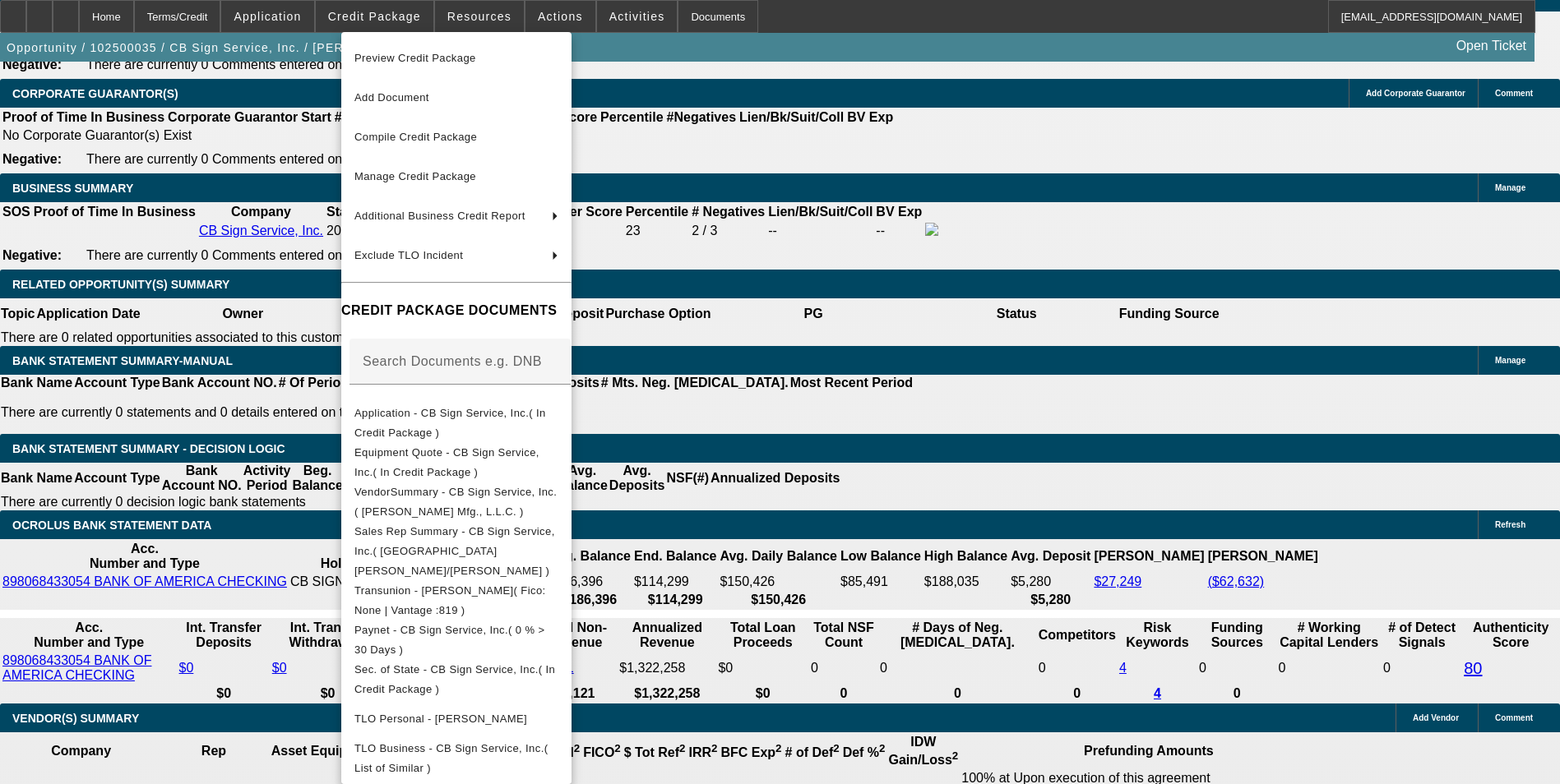
click at [457, 18] on div at bounding box center [780, 392] width 1560 height 784
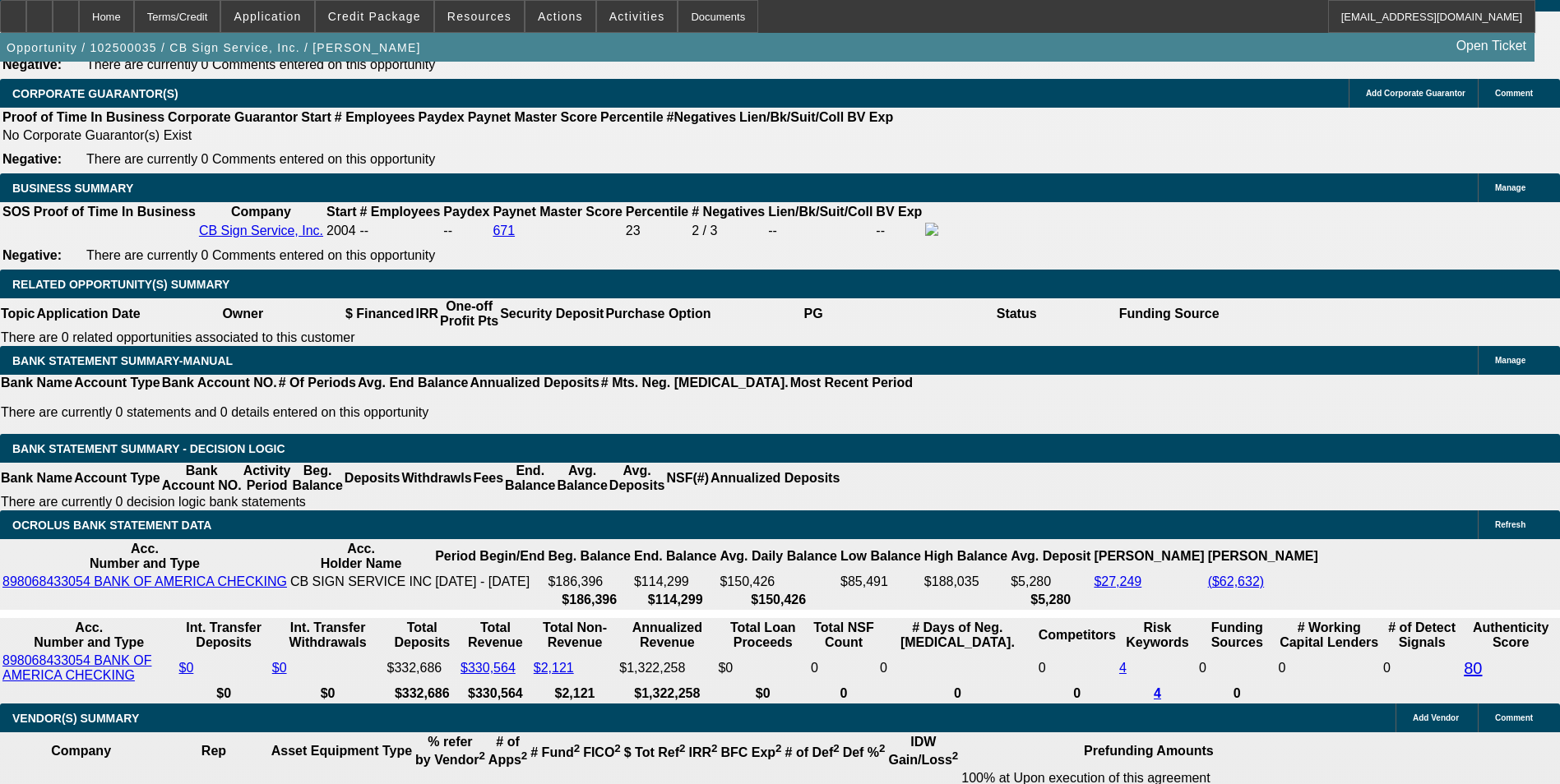
click at [457, 18] on span "Resources" at bounding box center [479, 17] width 64 height 13
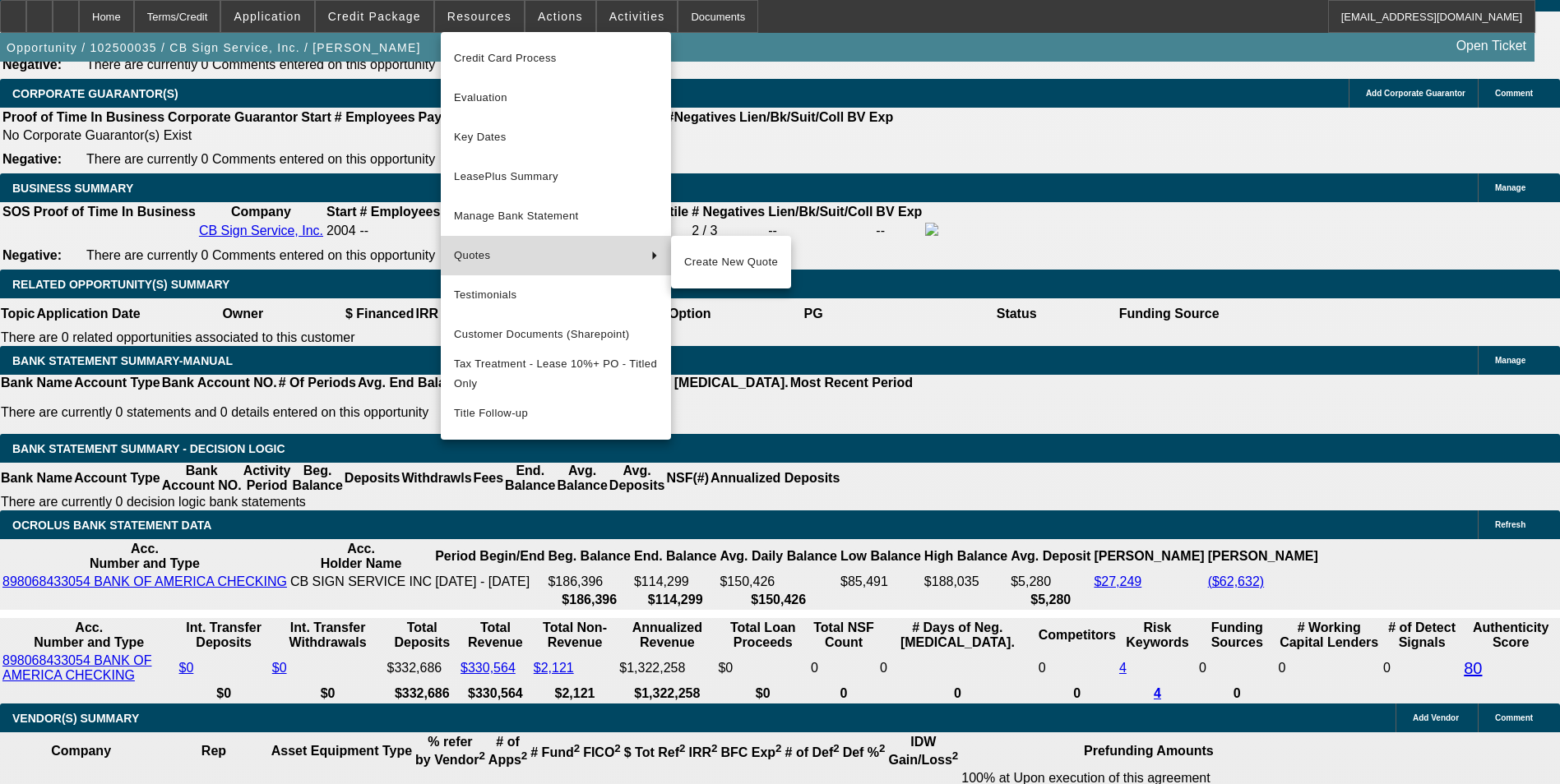
click at [471, 245] on button "Quotes" at bounding box center [555, 255] width 230 height 39
click at [710, 273] on div at bounding box center [780, 392] width 1560 height 784
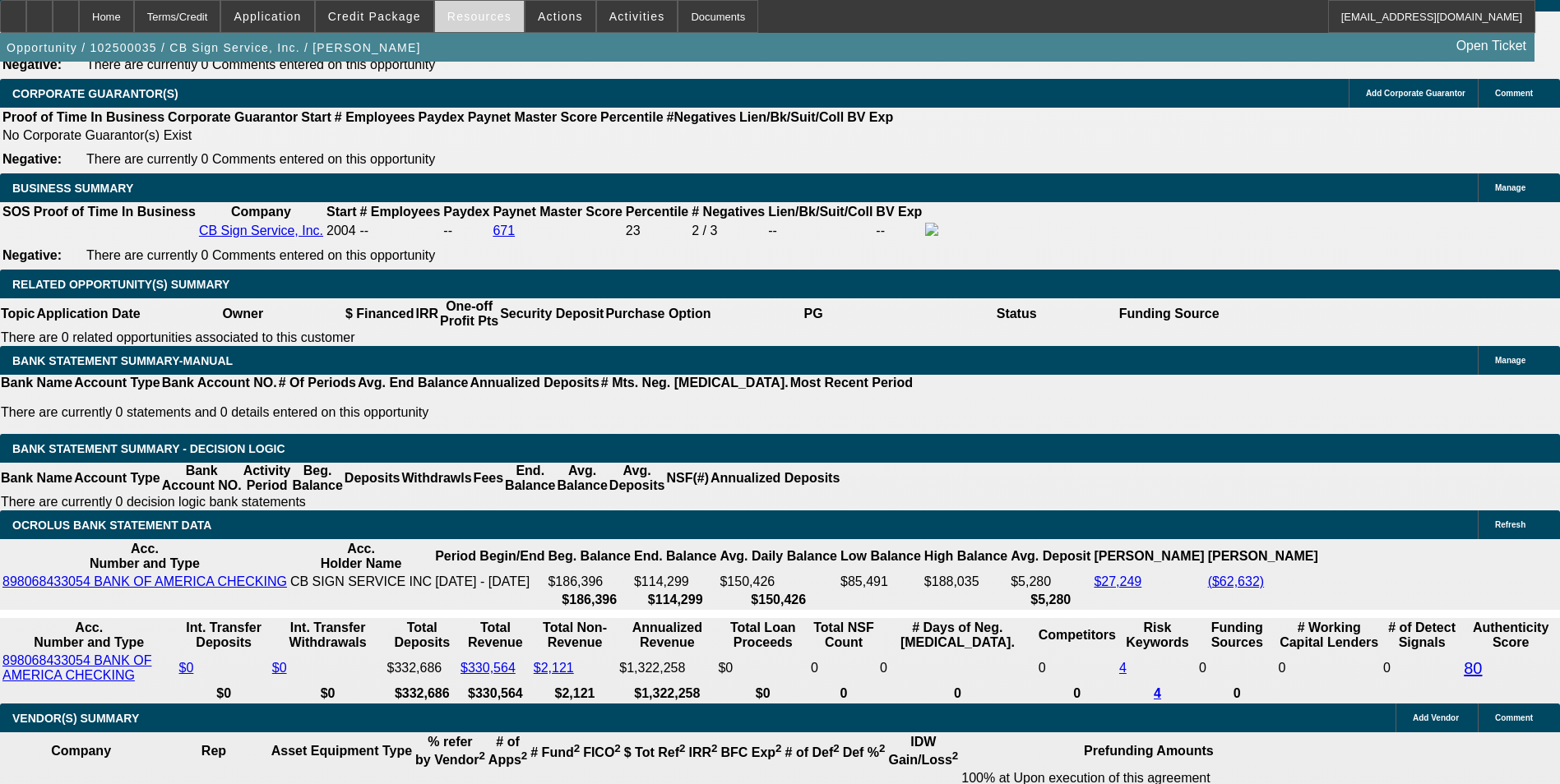
click at [480, 29] on span at bounding box center [479, 16] width 89 height 39
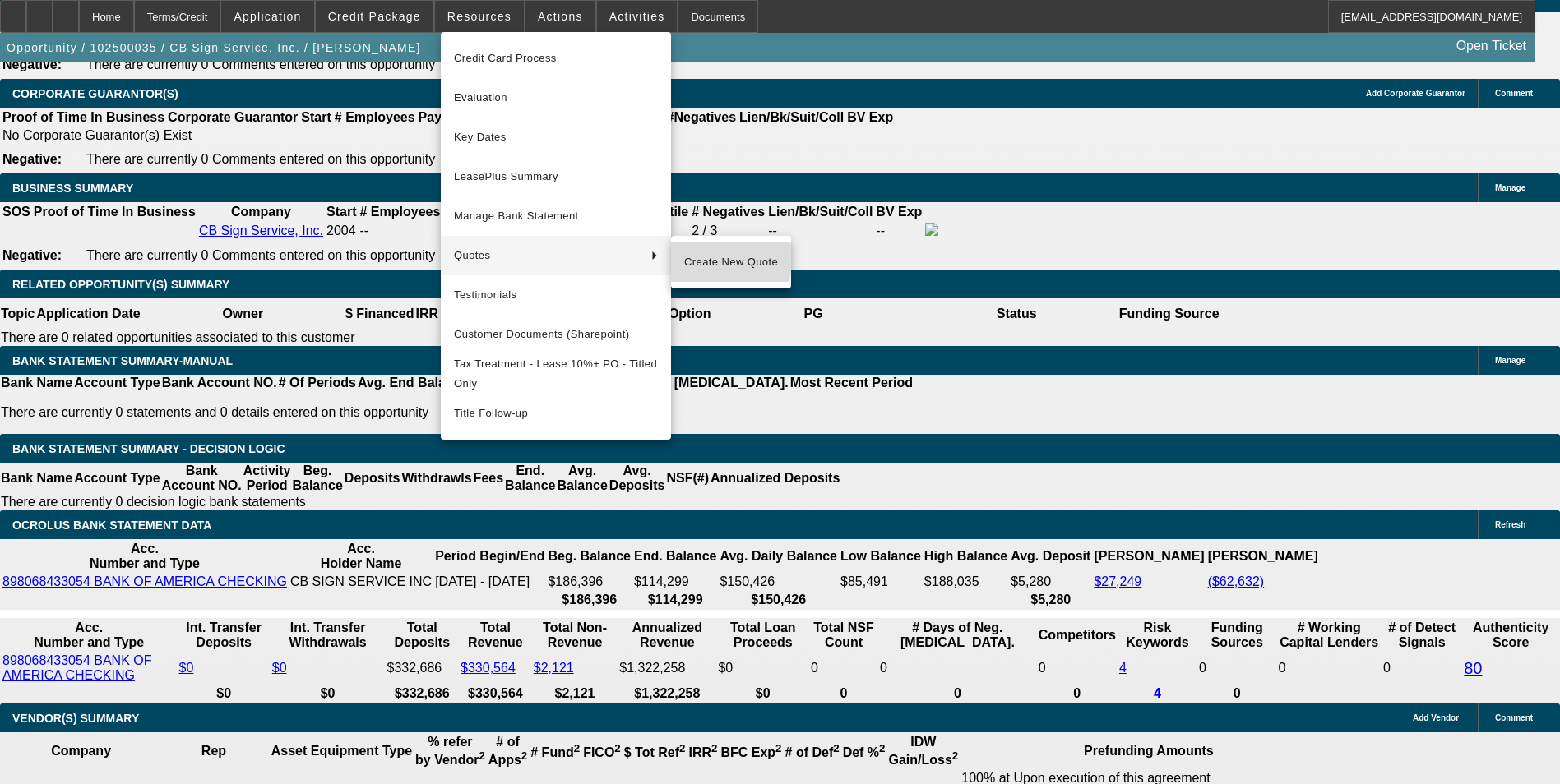
click at [684, 258] on button "Create New Quote" at bounding box center [731, 262] width 120 height 39
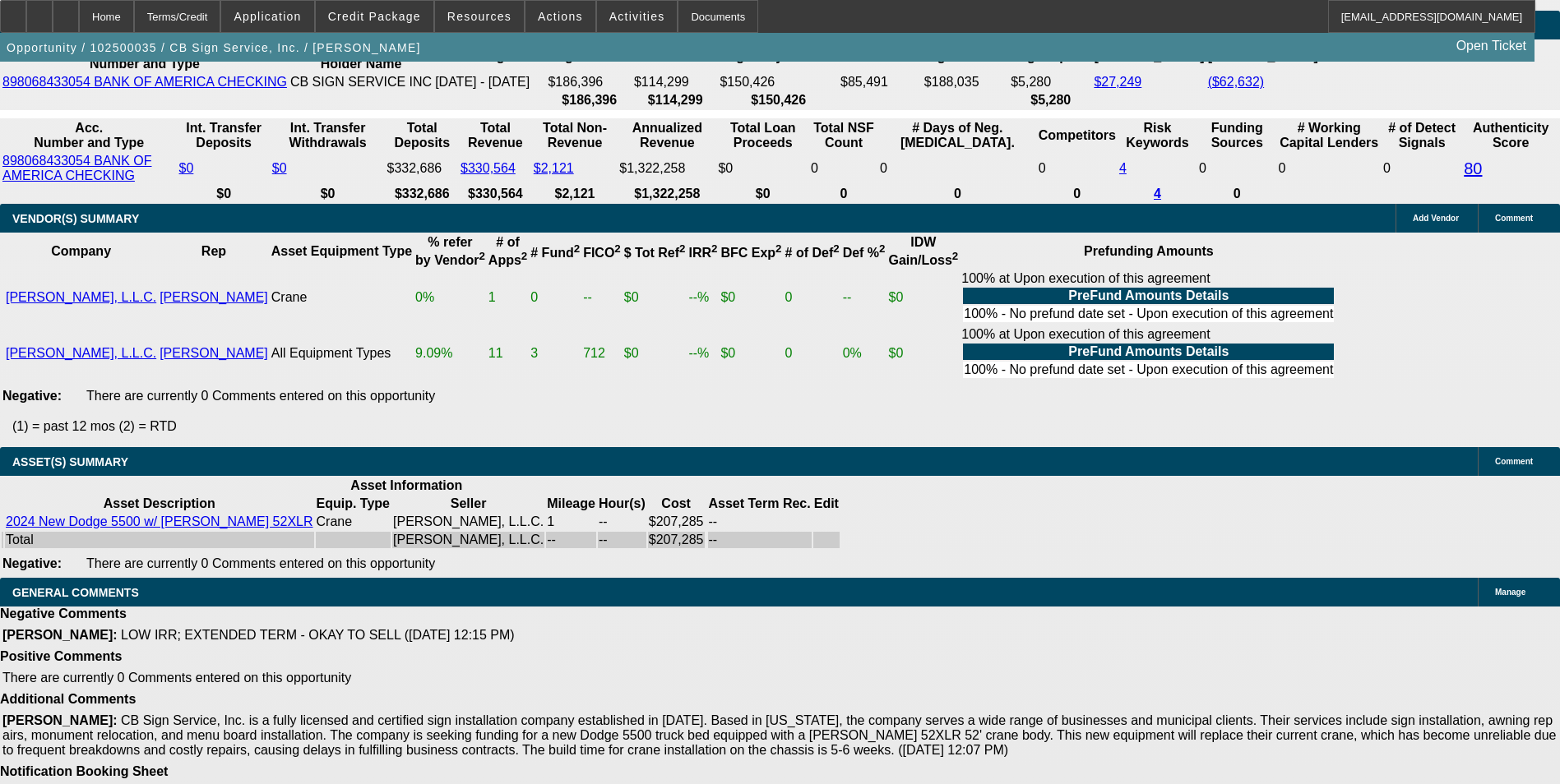
scroll to position [3031, 0]
